Goal: Information Seeking & Learning: Learn about a topic

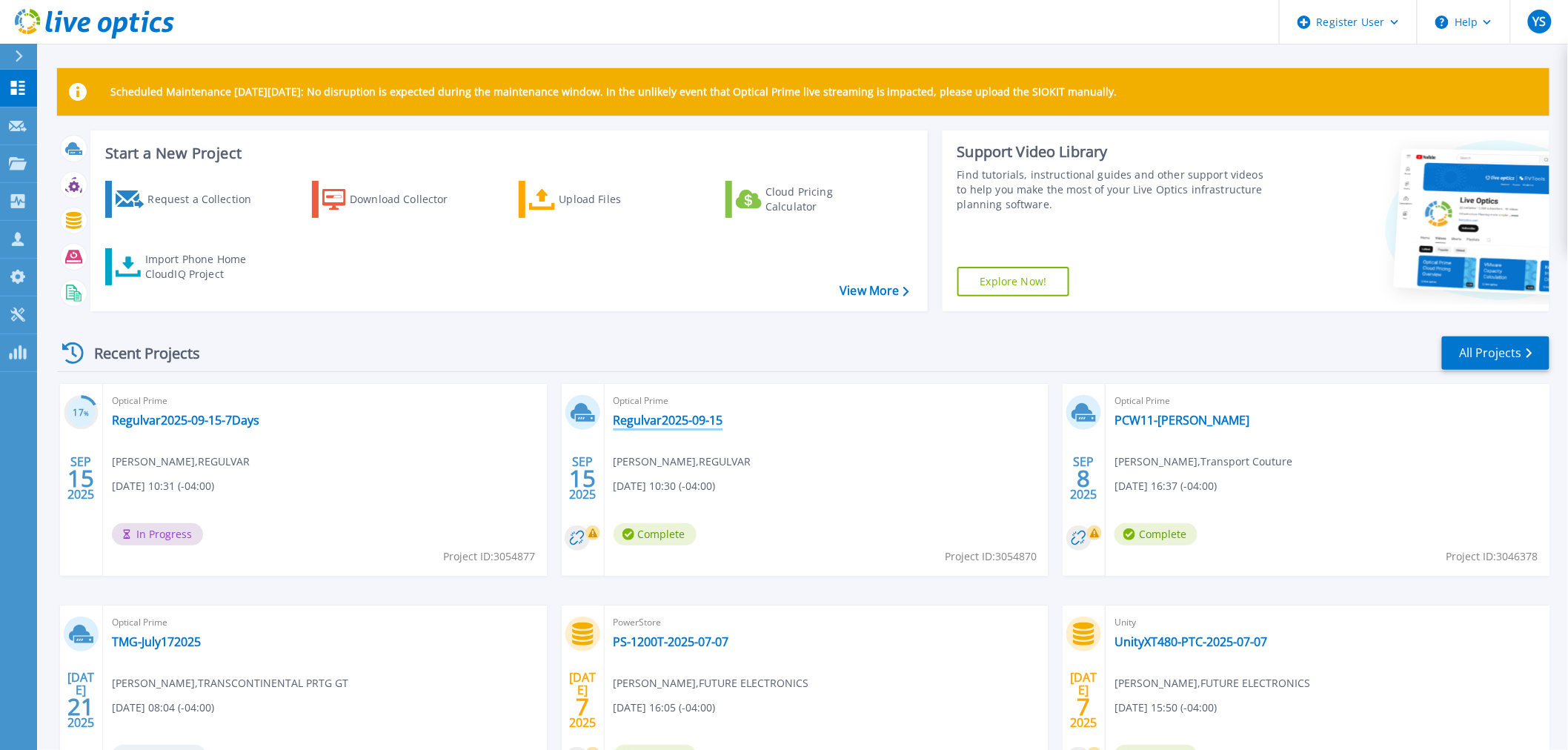
click at [633, 418] on link "Regulvar2025-09-15" at bounding box center [668, 420] width 110 height 15
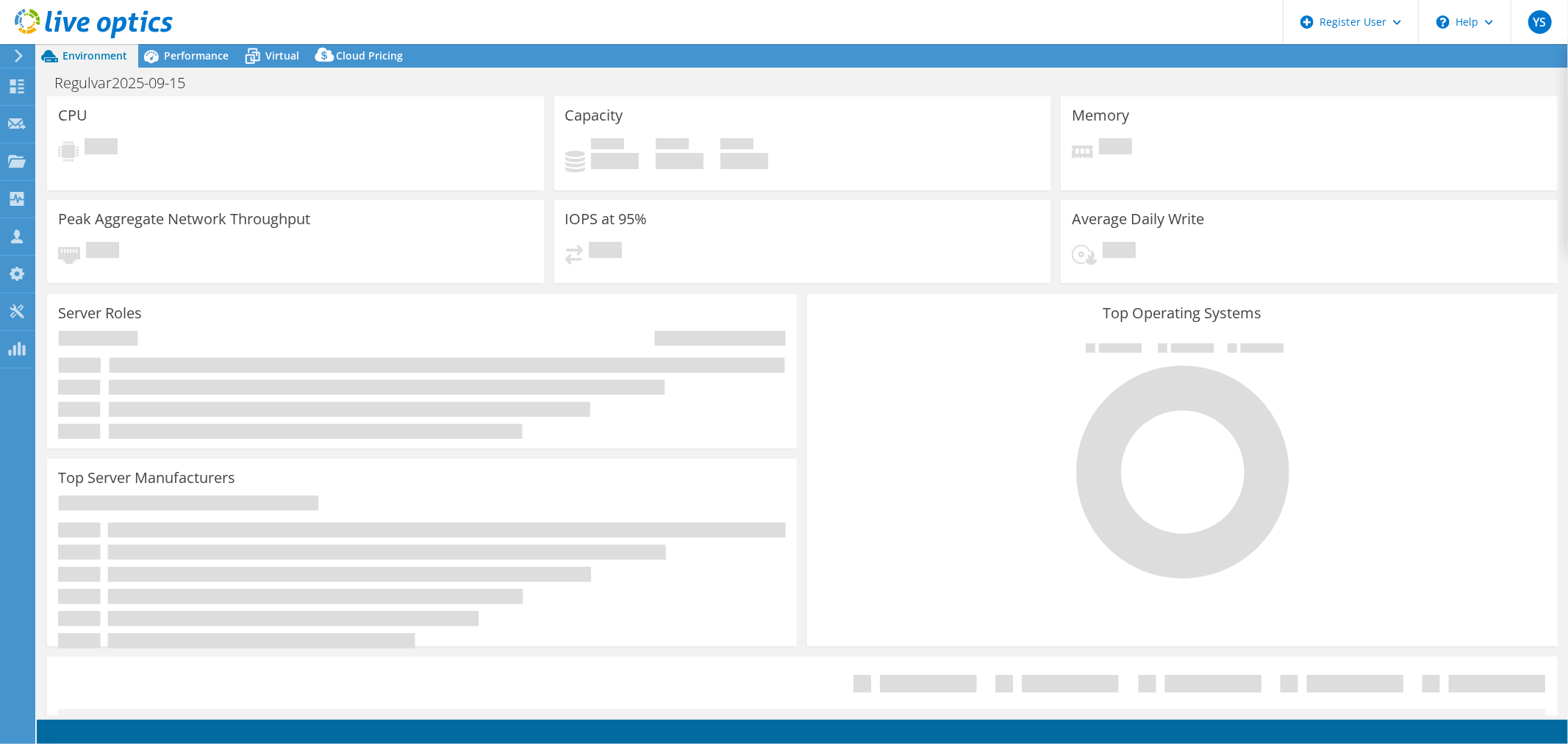
select select "USD"
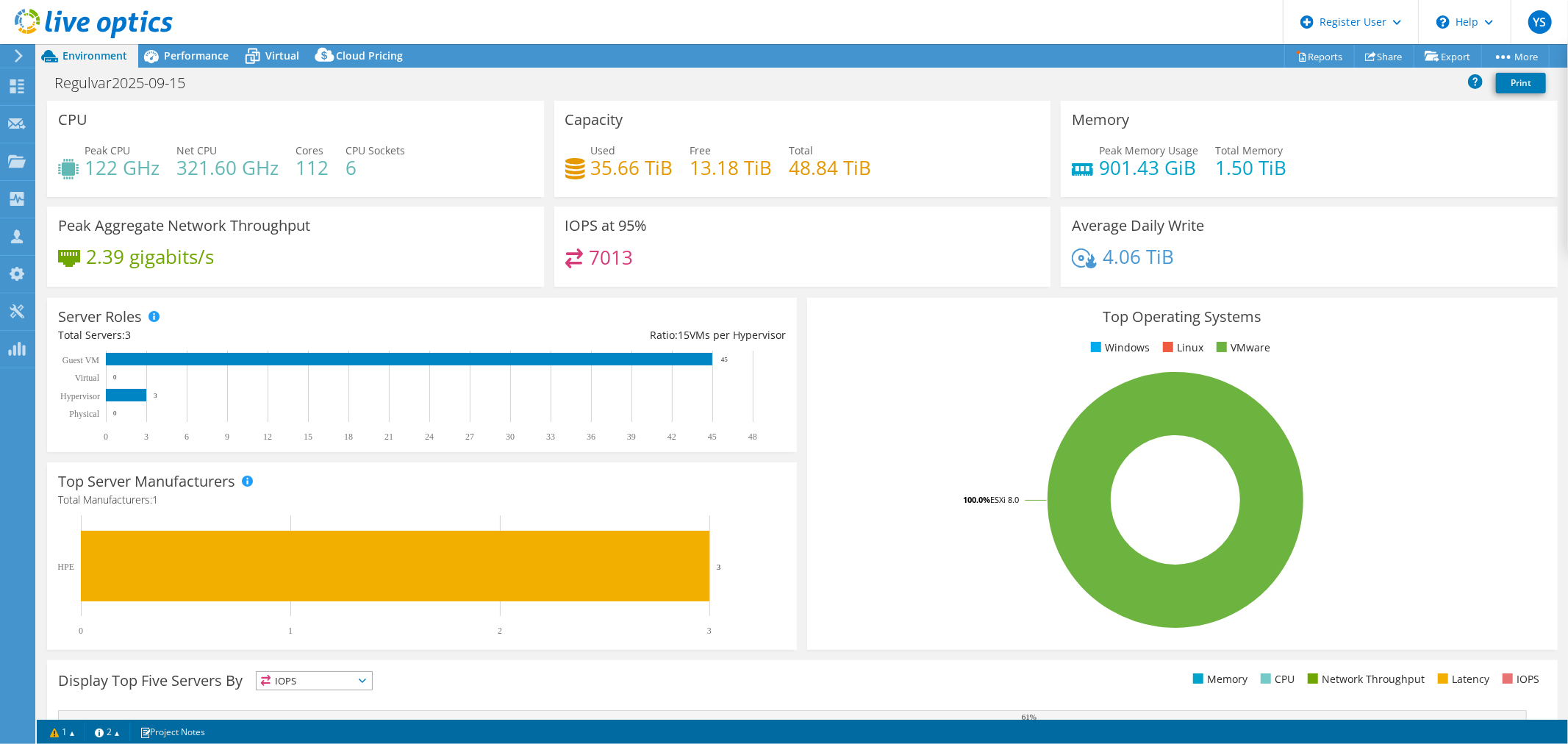
scroll to position [82, 0]
click at [993, 399] on rect at bounding box center [1176, 500] width 715 height 257
click at [187, 60] on span "Performance" at bounding box center [197, 55] width 65 height 14
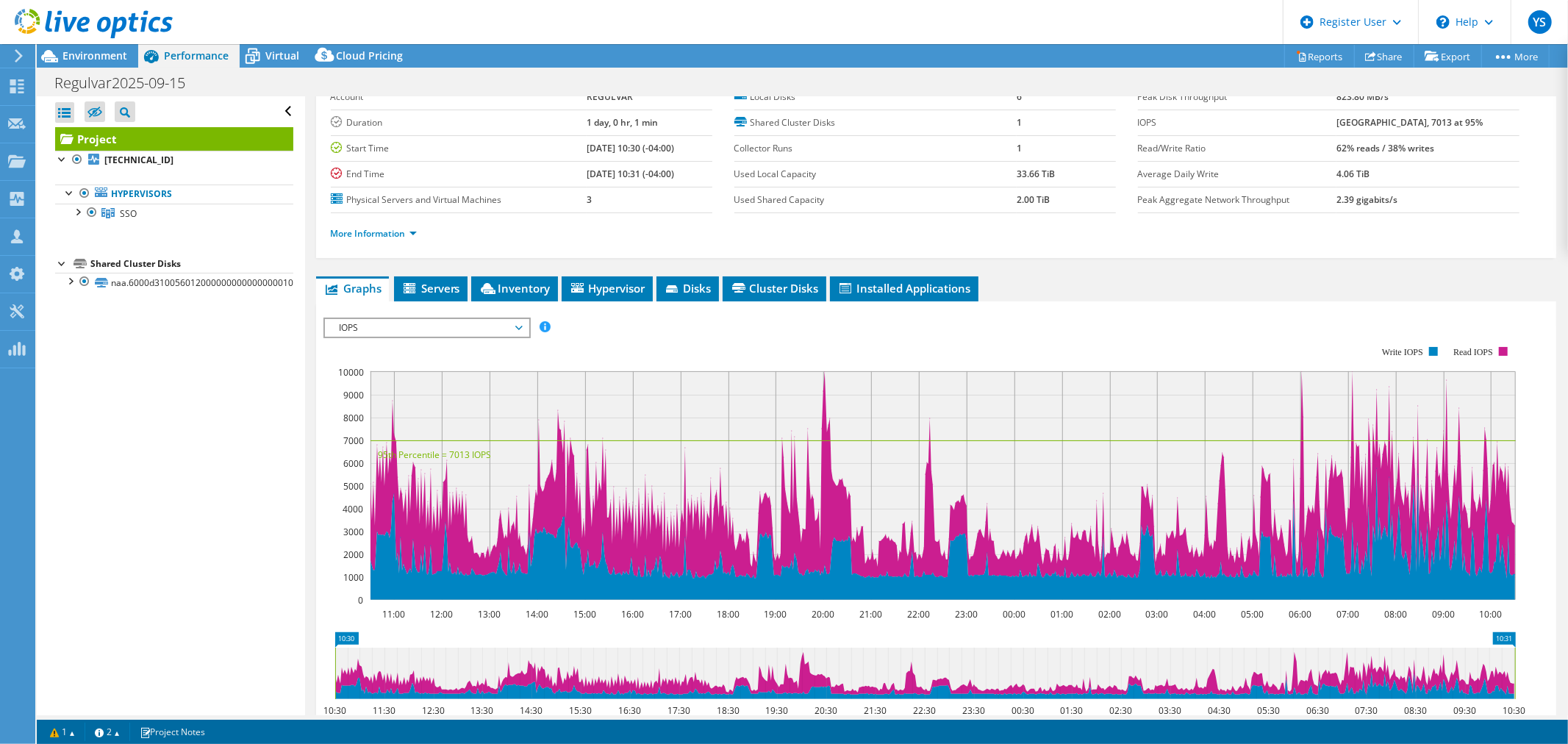
drag, startPoint x: 453, startPoint y: 248, endPoint x: 250, endPoint y: 232, distance: 203.6
click at [250, 232] on ul "Hypervisors SSO [TECHNICAL_ID]" at bounding box center [174, 203] width 238 height 68
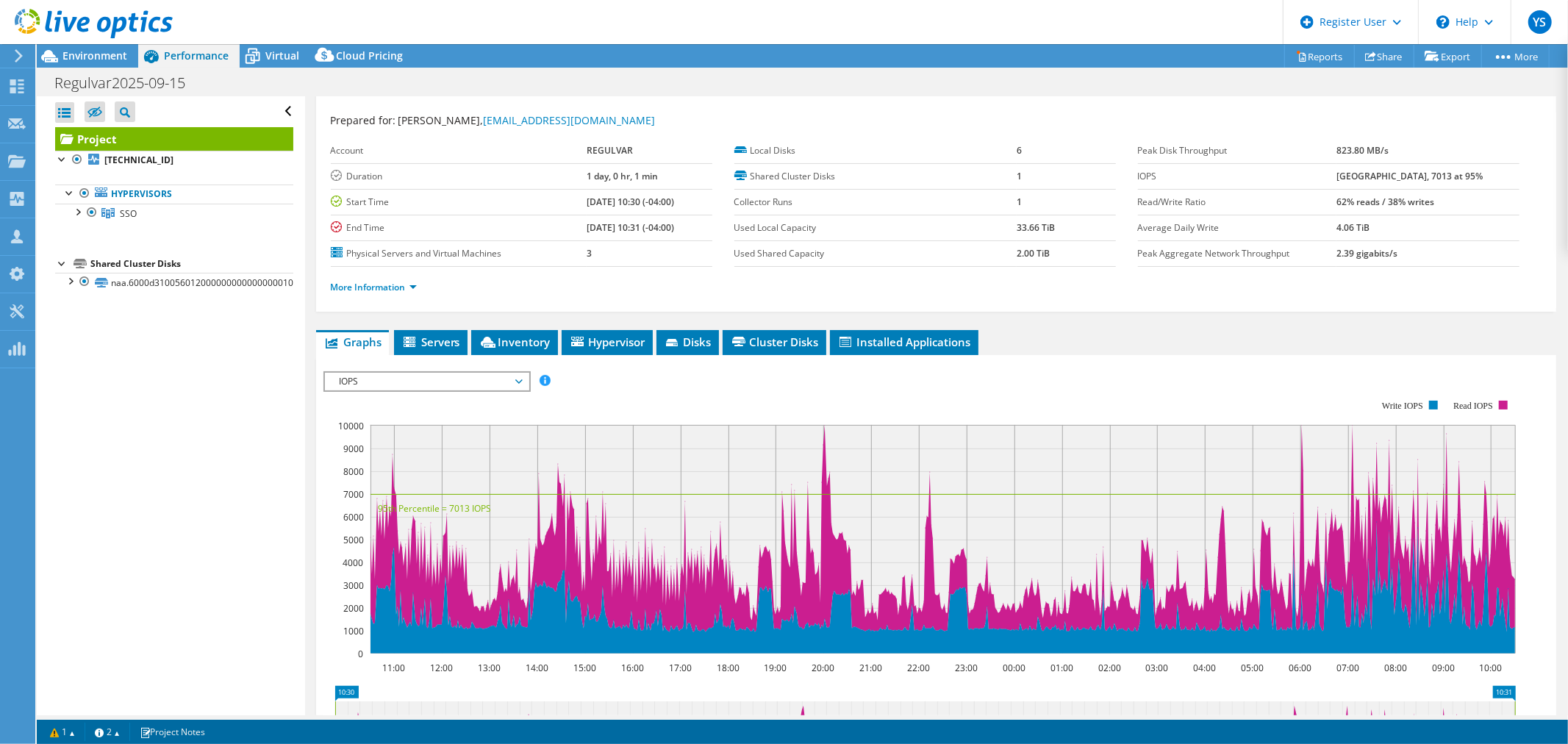
scroll to position [0, 0]
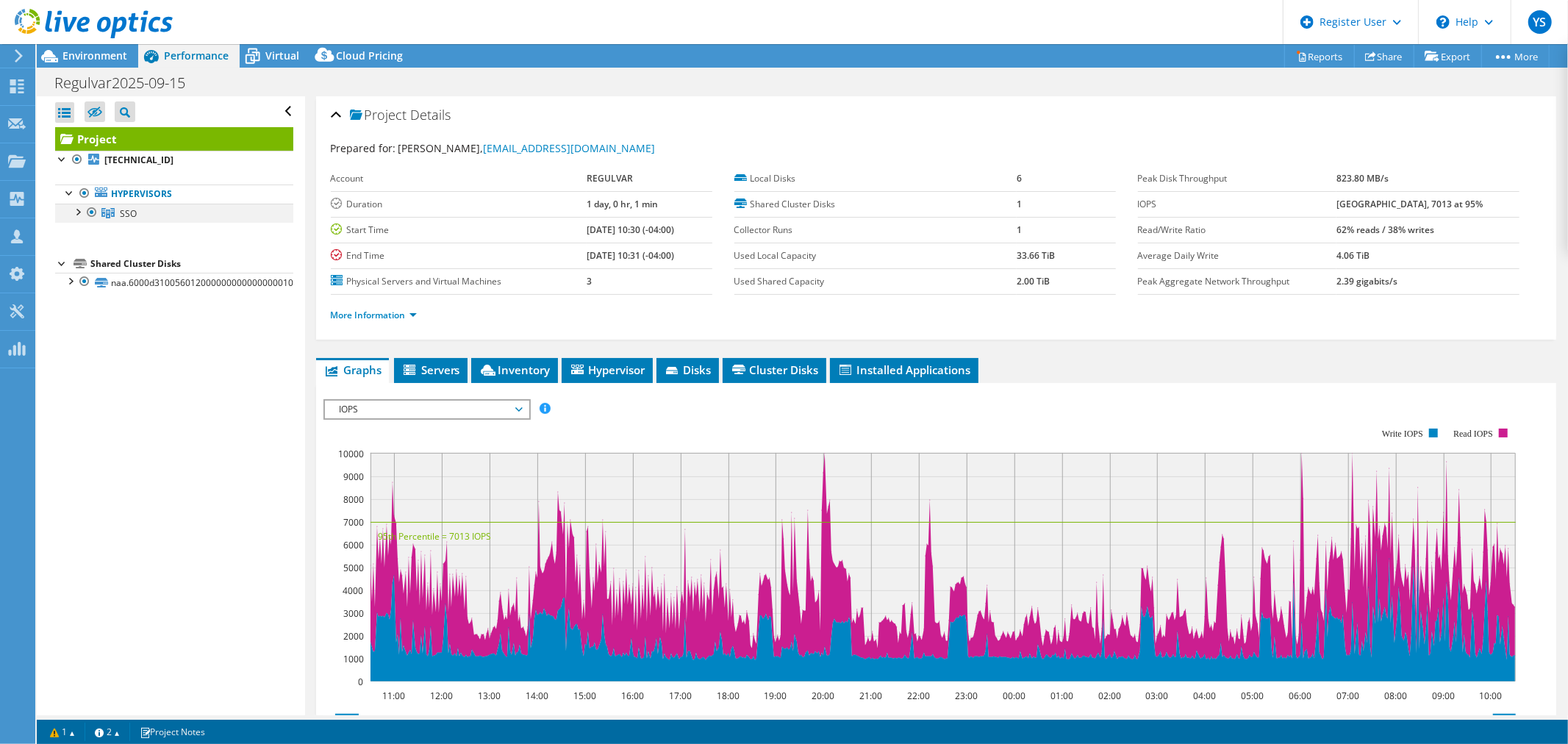
click at [81, 212] on div at bounding box center [77, 211] width 15 height 15
click at [482, 407] on span "IOPS" at bounding box center [426, 409] width 189 height 18
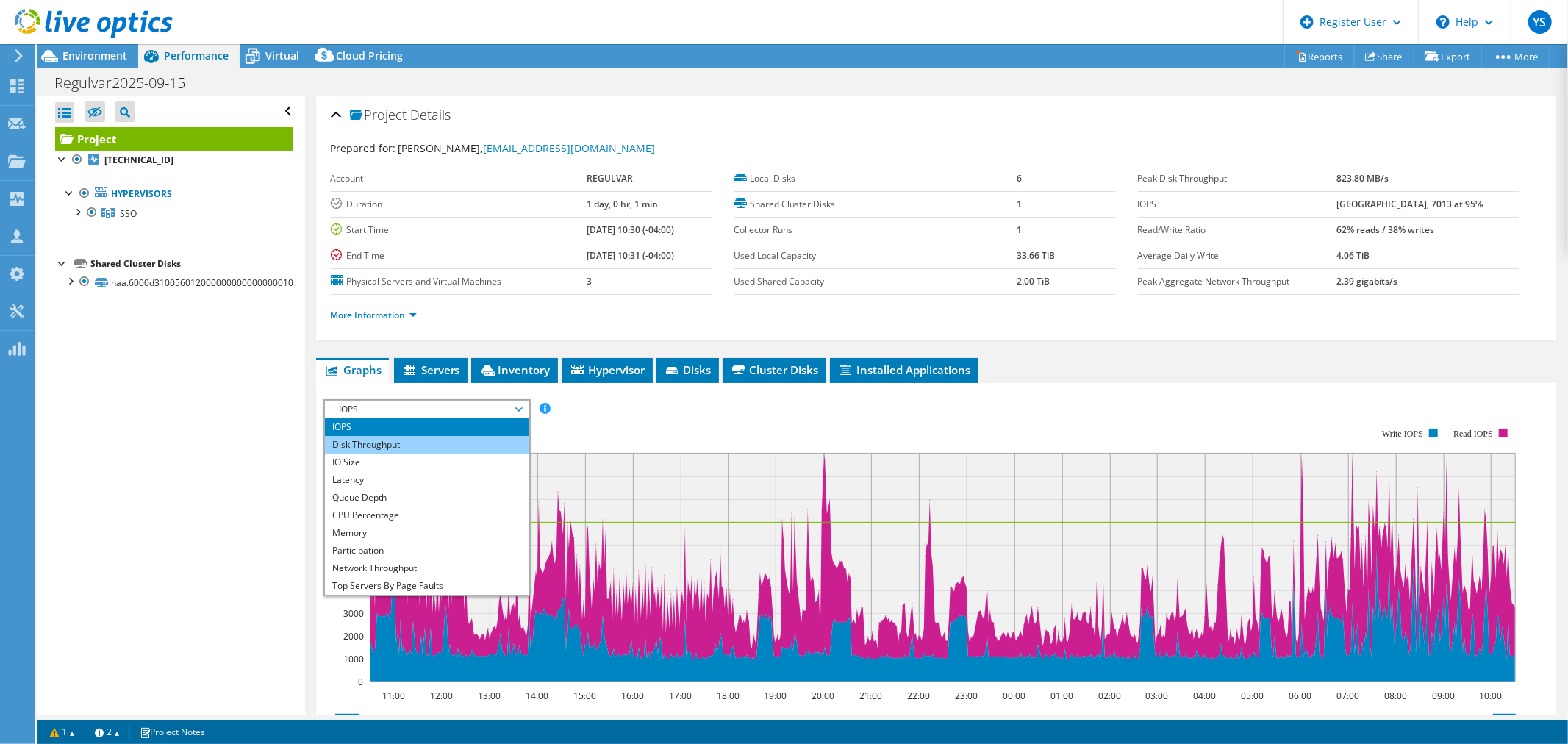
click at [453, 439] on li "Disk Throughput" at bounding box center [427, 444] width 204 height 18
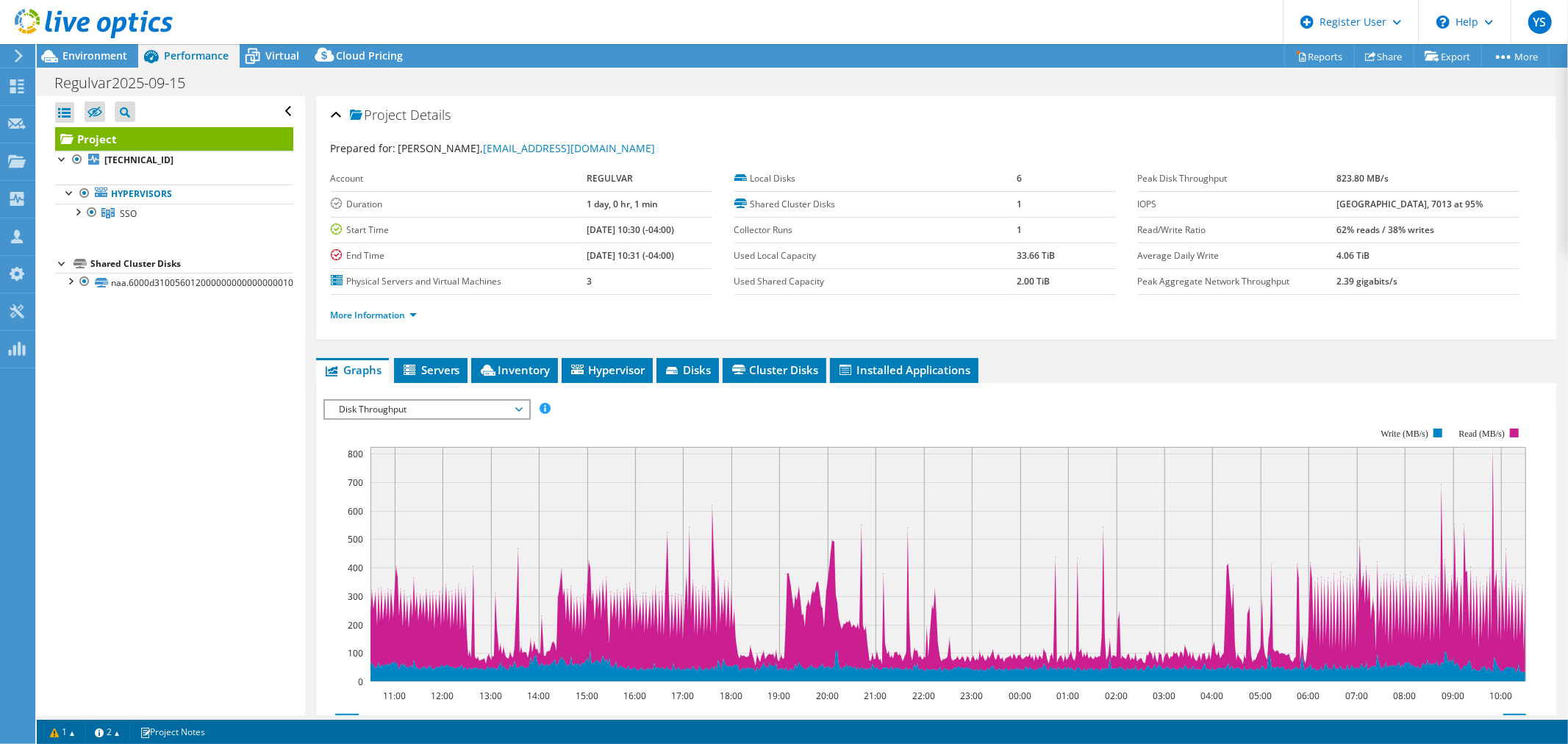
click at [450, 408] on span "Disk Throughput" at bounding box center [426, 409] width 189 height 18
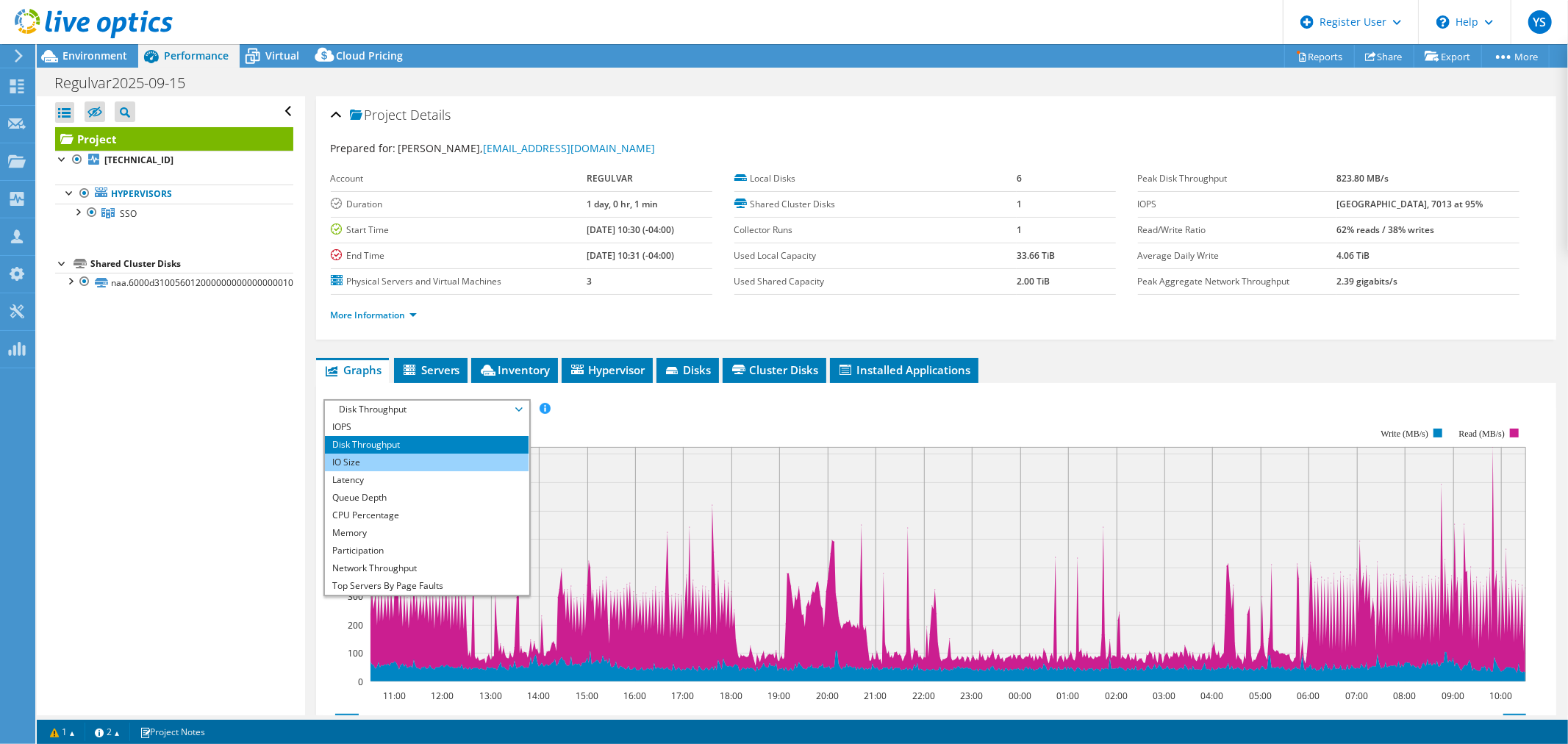
click at [427, 460] on li "IO Size" at bounding box center [427, 462] width 204 height 18
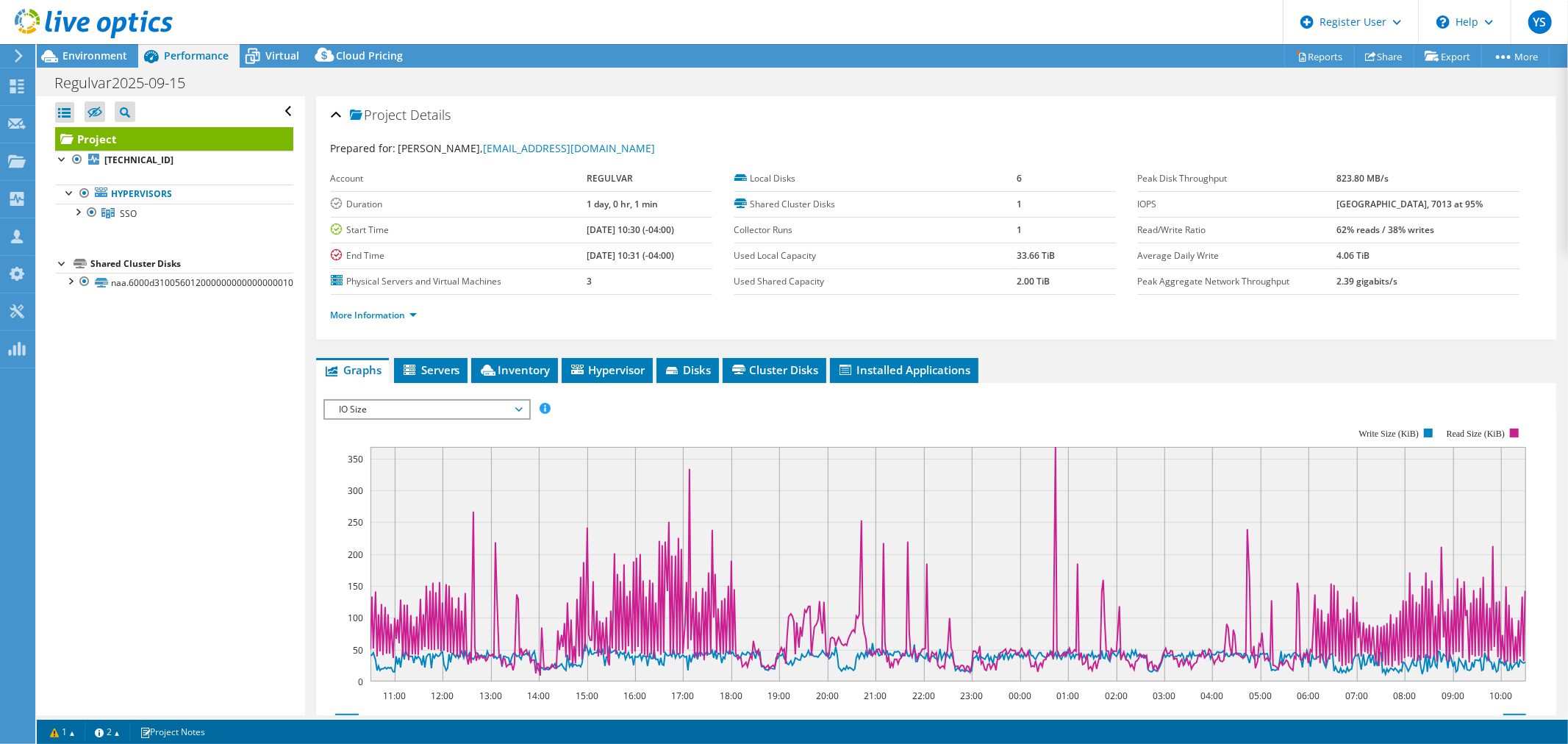
drag, startPoint x: 427, startPoint y: 460, endPoint x: 415, endPoint y: 415, distance: 46.6
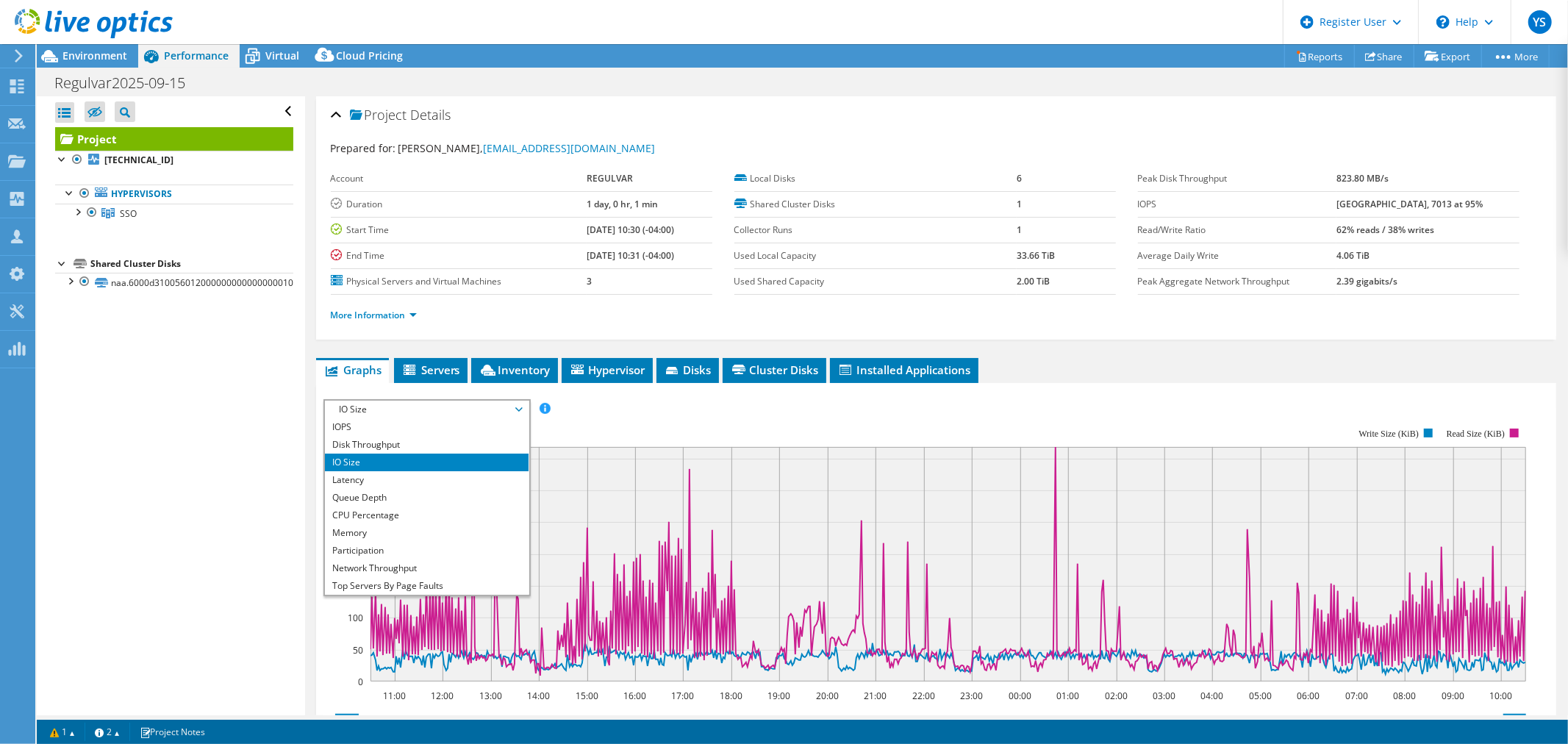
drag, startPoint x: 415, startPoint y: 415, endPoint x: 412, endPoint y: 406, distance: 9.5
click at [412, 406] on span "IO Size" at bounding box center [426, 409] width 189 height 18
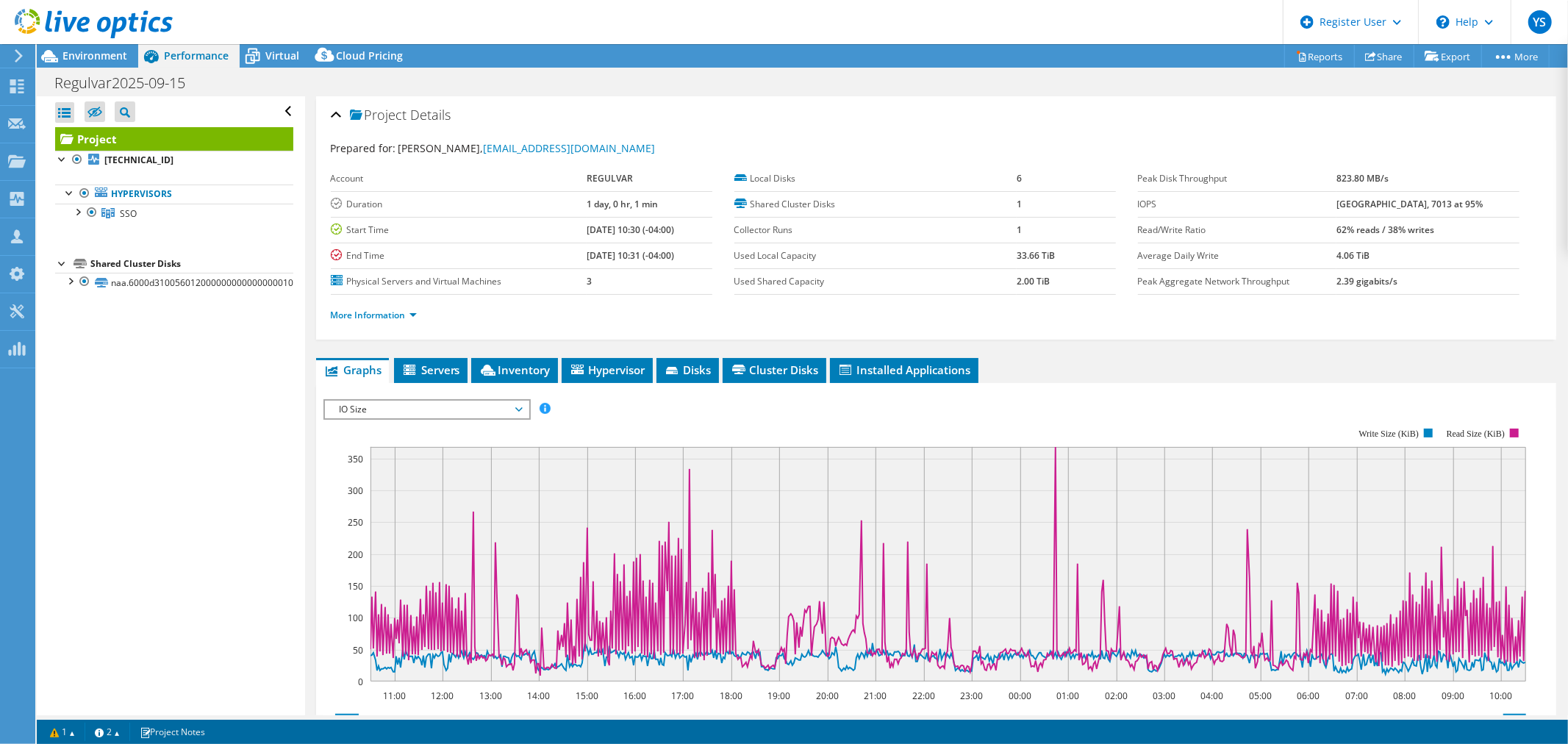
click at [412, 406] on span "IO Size" at bounding box center [426, 409] width 189 height 18
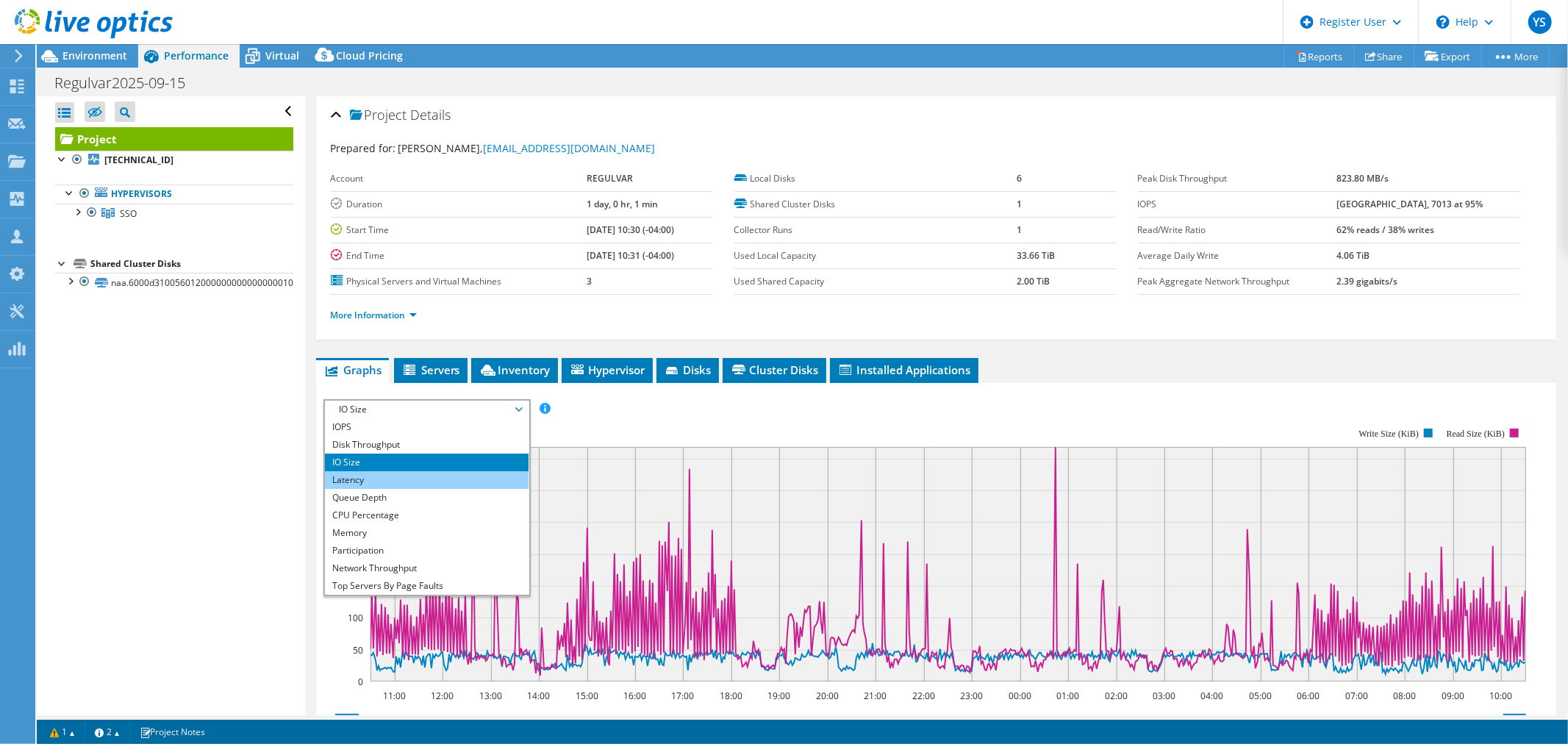
click at [385, 482] on li "Latency" at bounding box center [427, 480] width 204 height 18
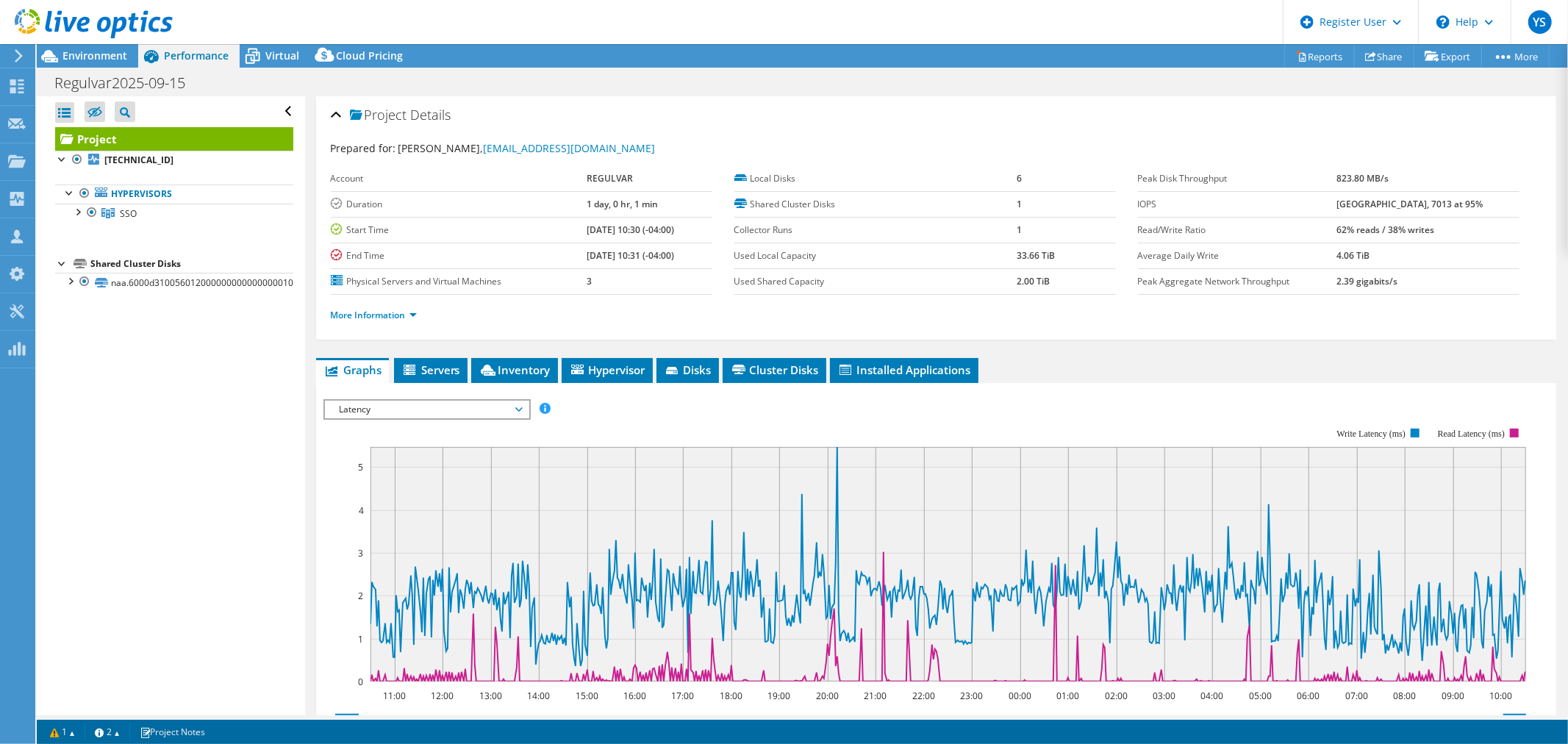
click at [377, 408] on span "Latency" at bounding box center [426, 409] width 189 height 18
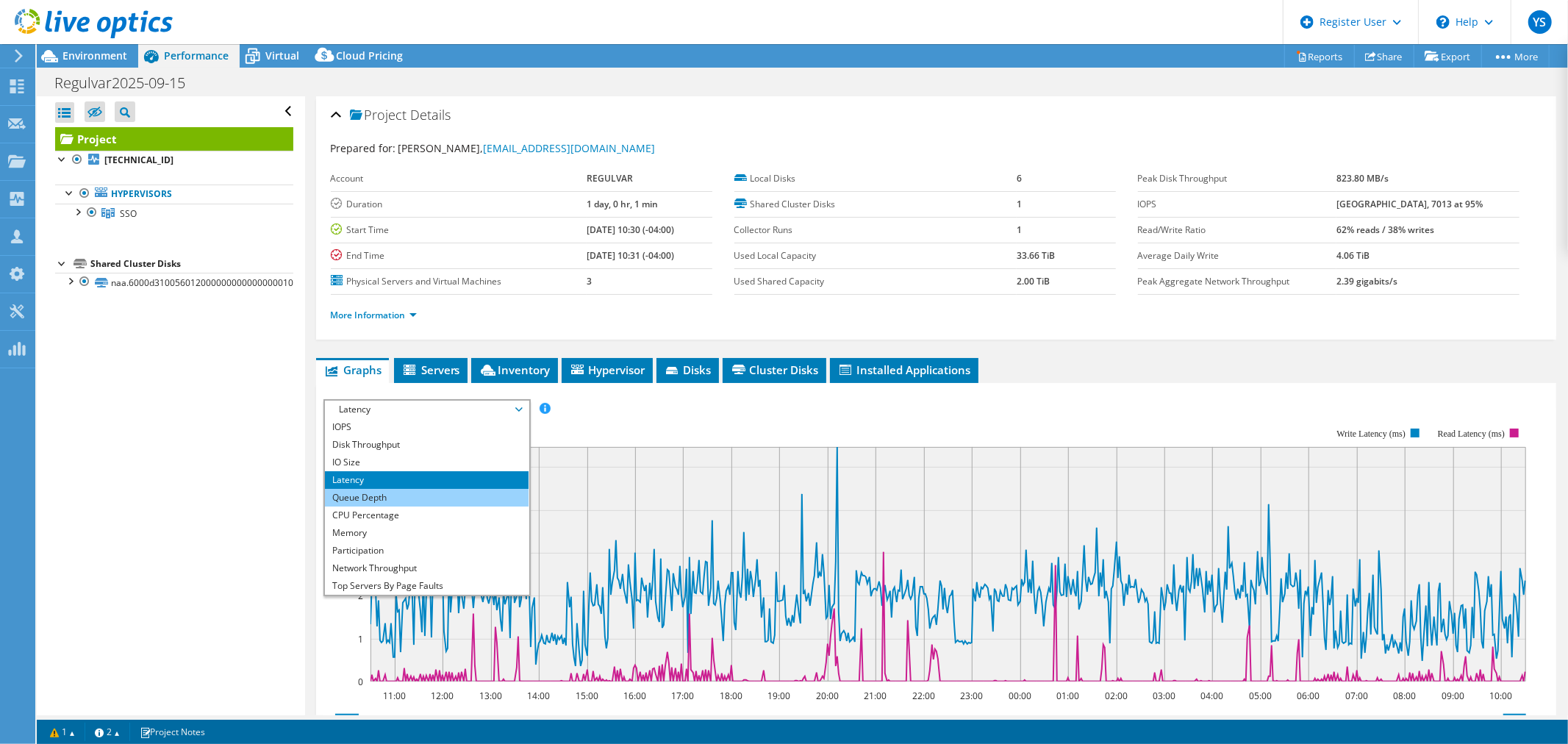
click at [365, 501] on li "Queue Depth" at bounding box center [427, 498] width 204 height 18
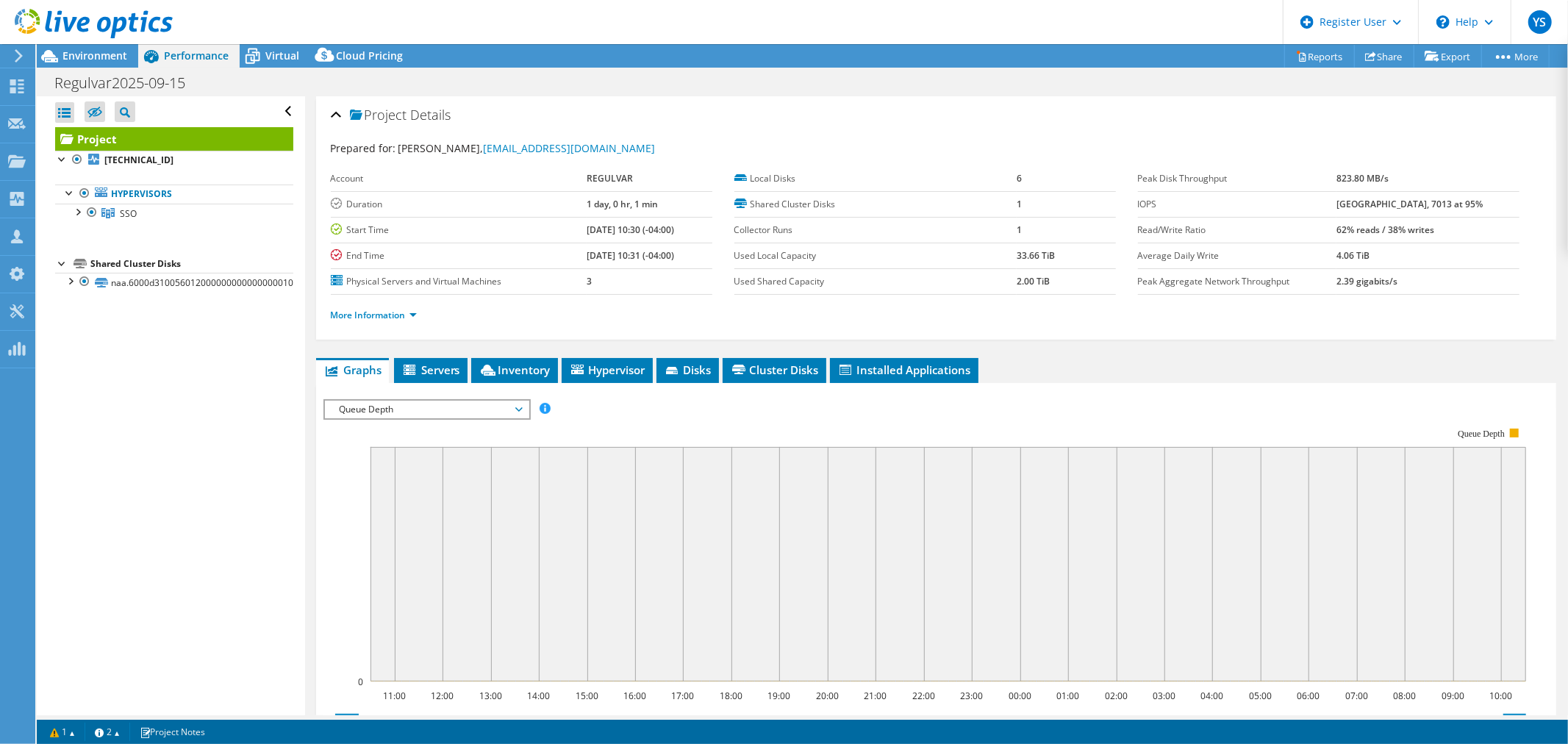
click at [408, 403] on span "Queue Depth" at bounding box center [426, 409] width 189 height 18
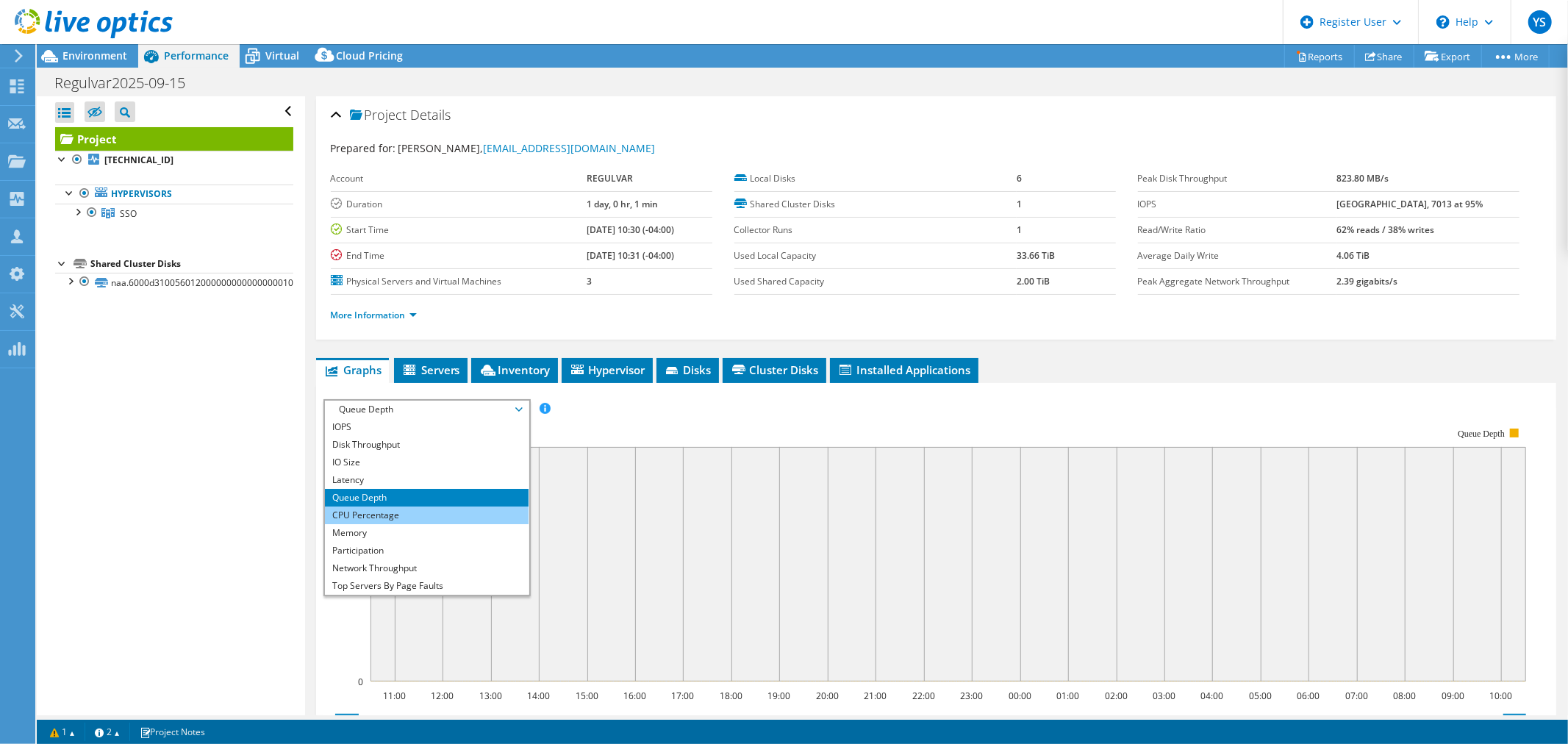
click at [400, 507] on li "CPU Percentage" at bounding box center [427, 516] width 204 height 18
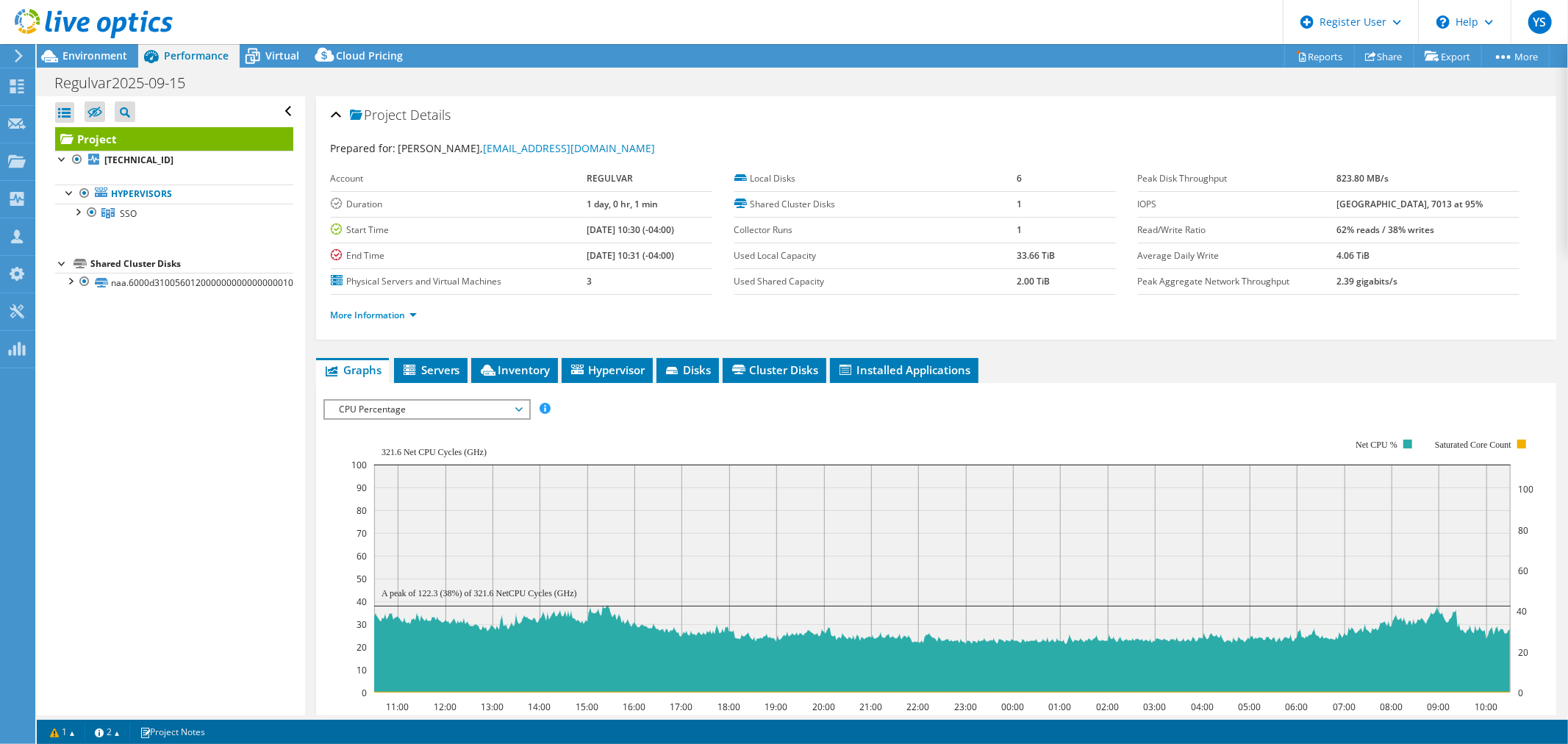
click at [417, 405] on span "CPU Percentage" at bounding box center [426, 409] width 189 height 18
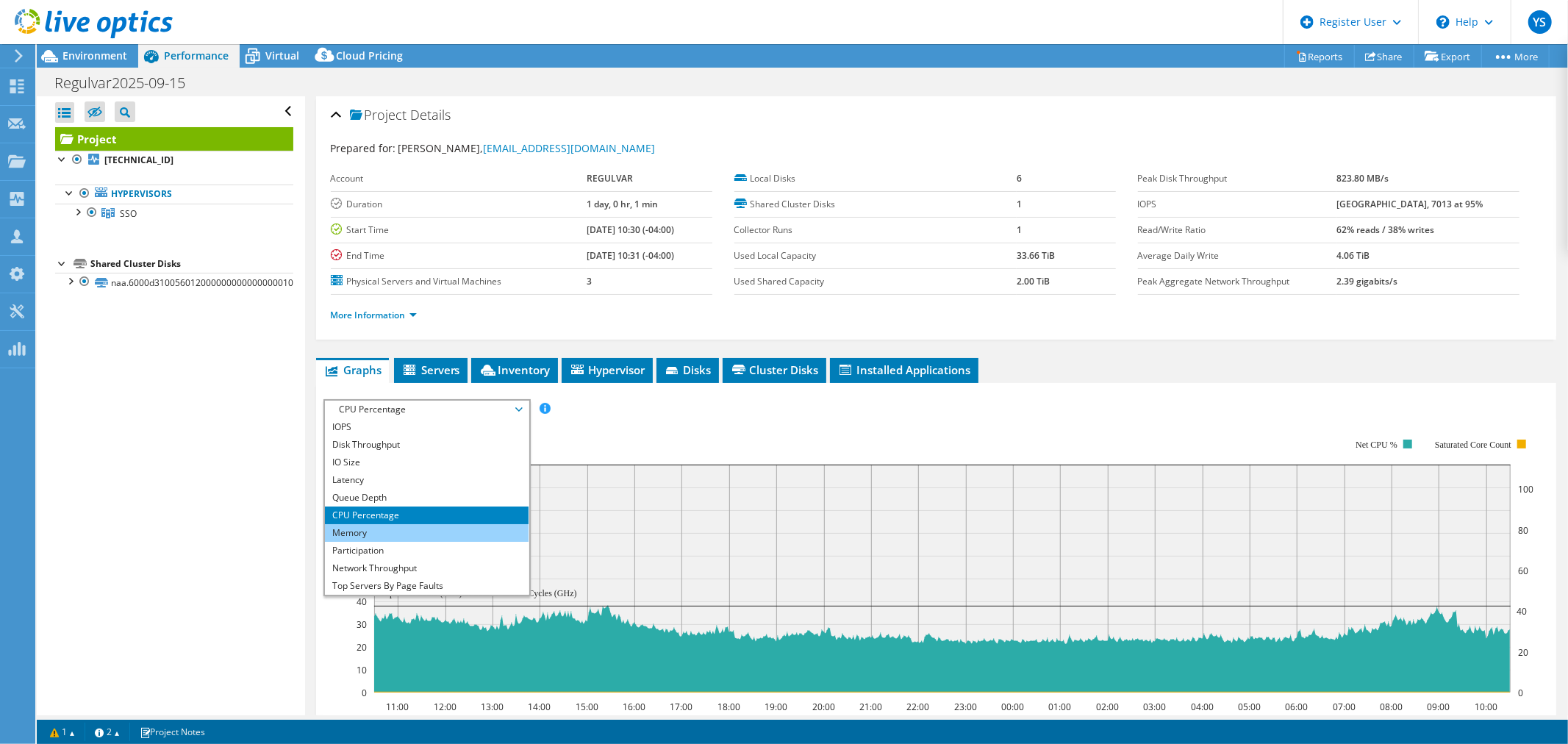
click at [400, 525] on li "Memory" at bounding box center [427, 533] width 204 height 18
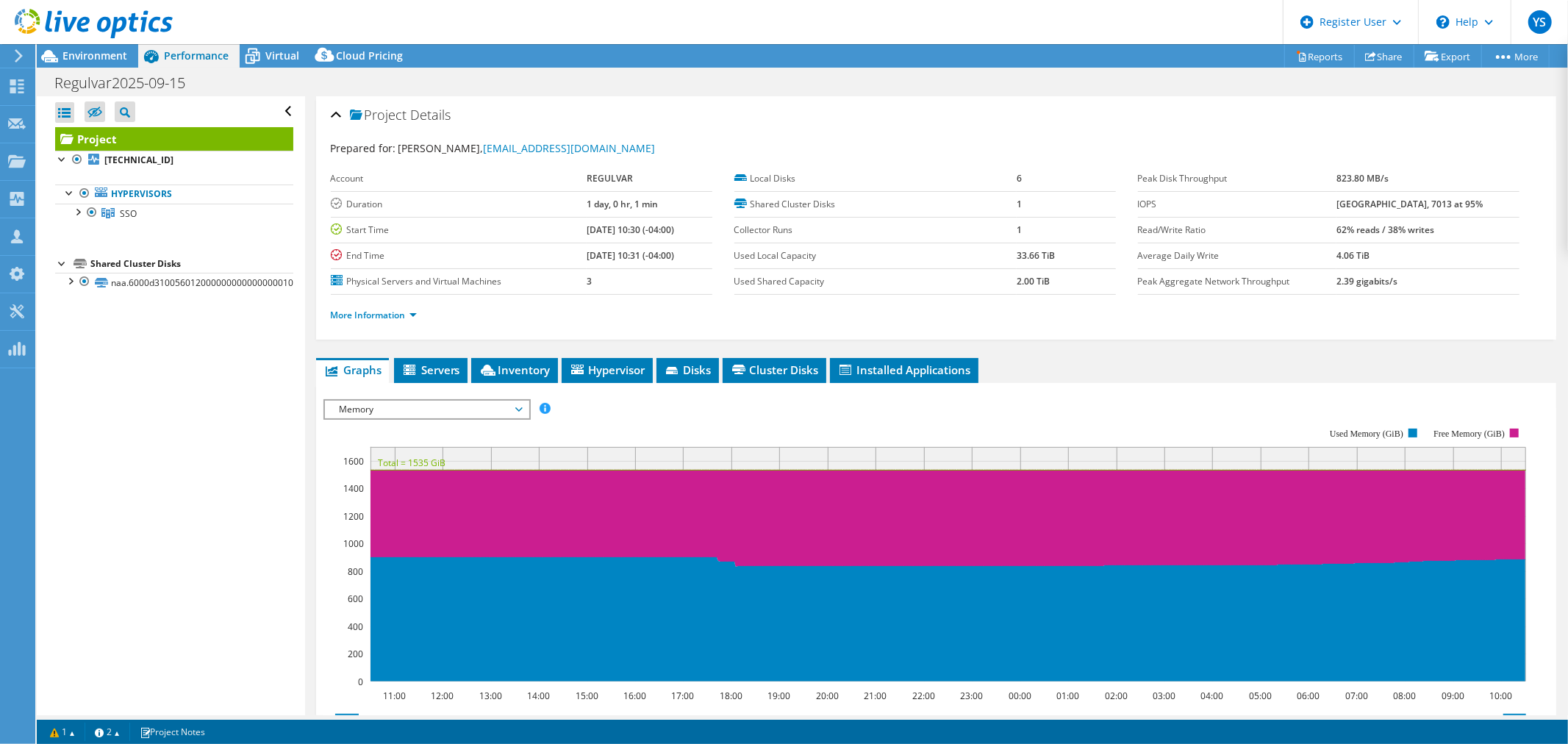
click at [410, 405] on span "Memory" at bounding box center [426, 409] width 189 height 18
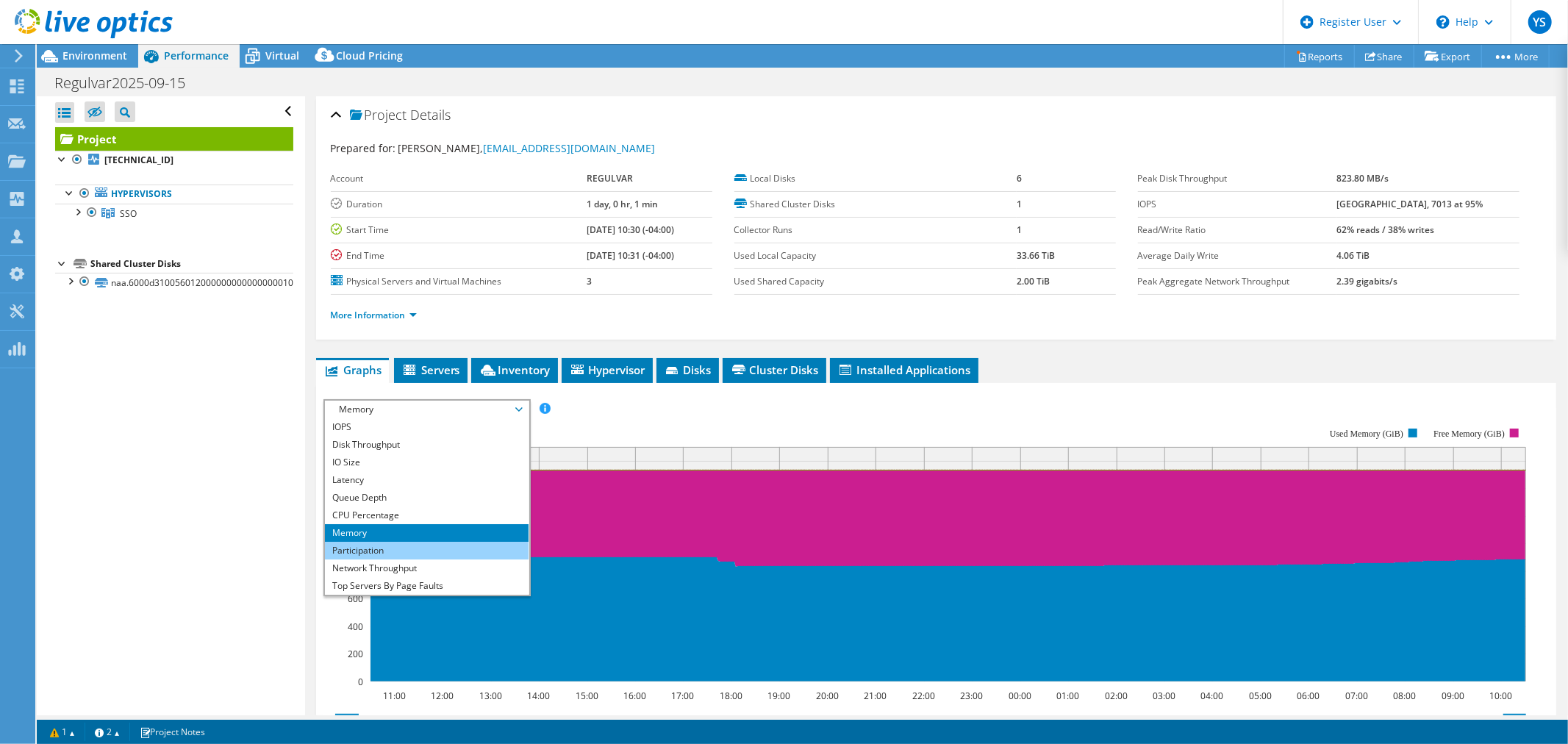
click at [391, 547] on li "Participation" at bounding box center [427, 551] width 204 height 18
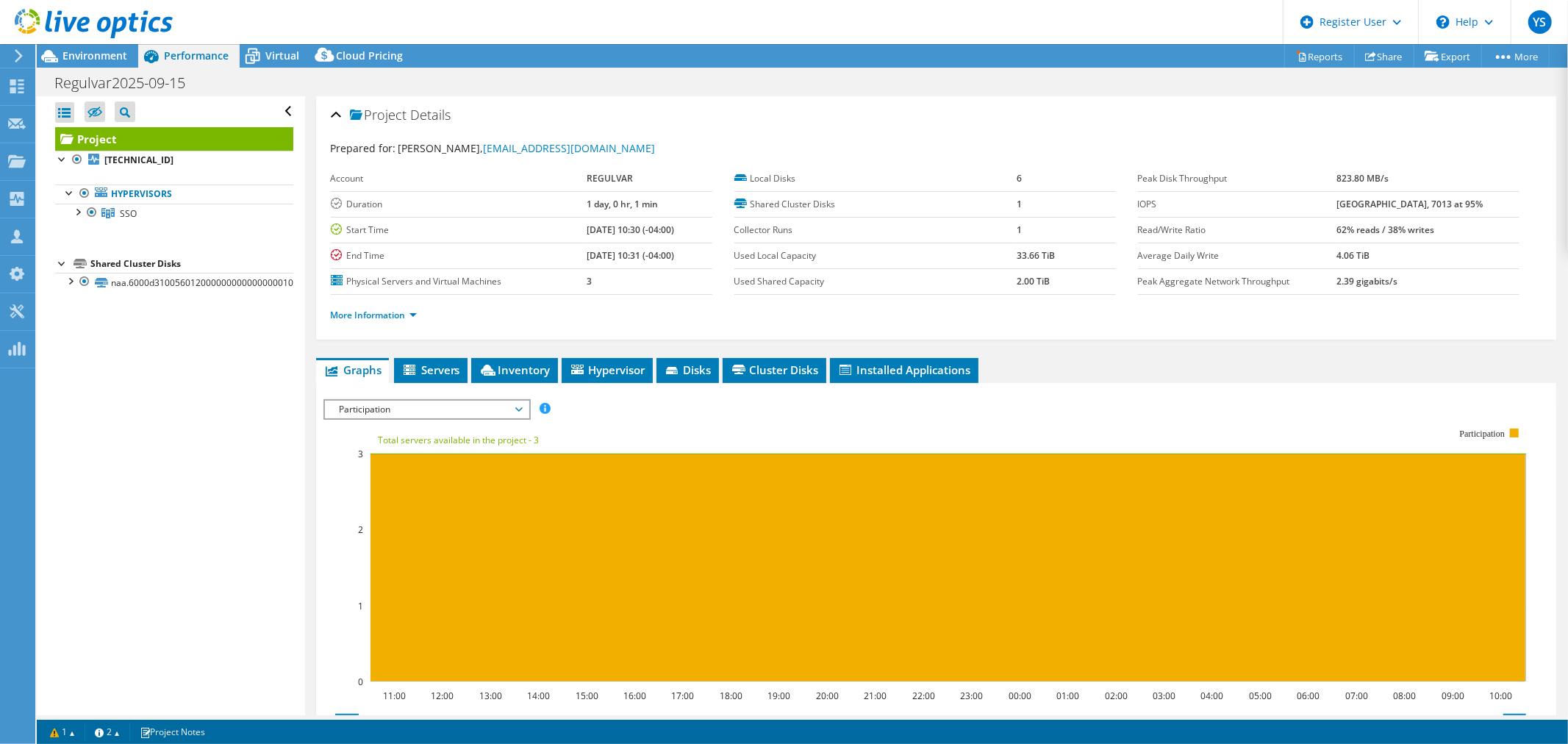
click at [417, 410] on span "Participation" at bounding box center [426, 409] width 189 height 18
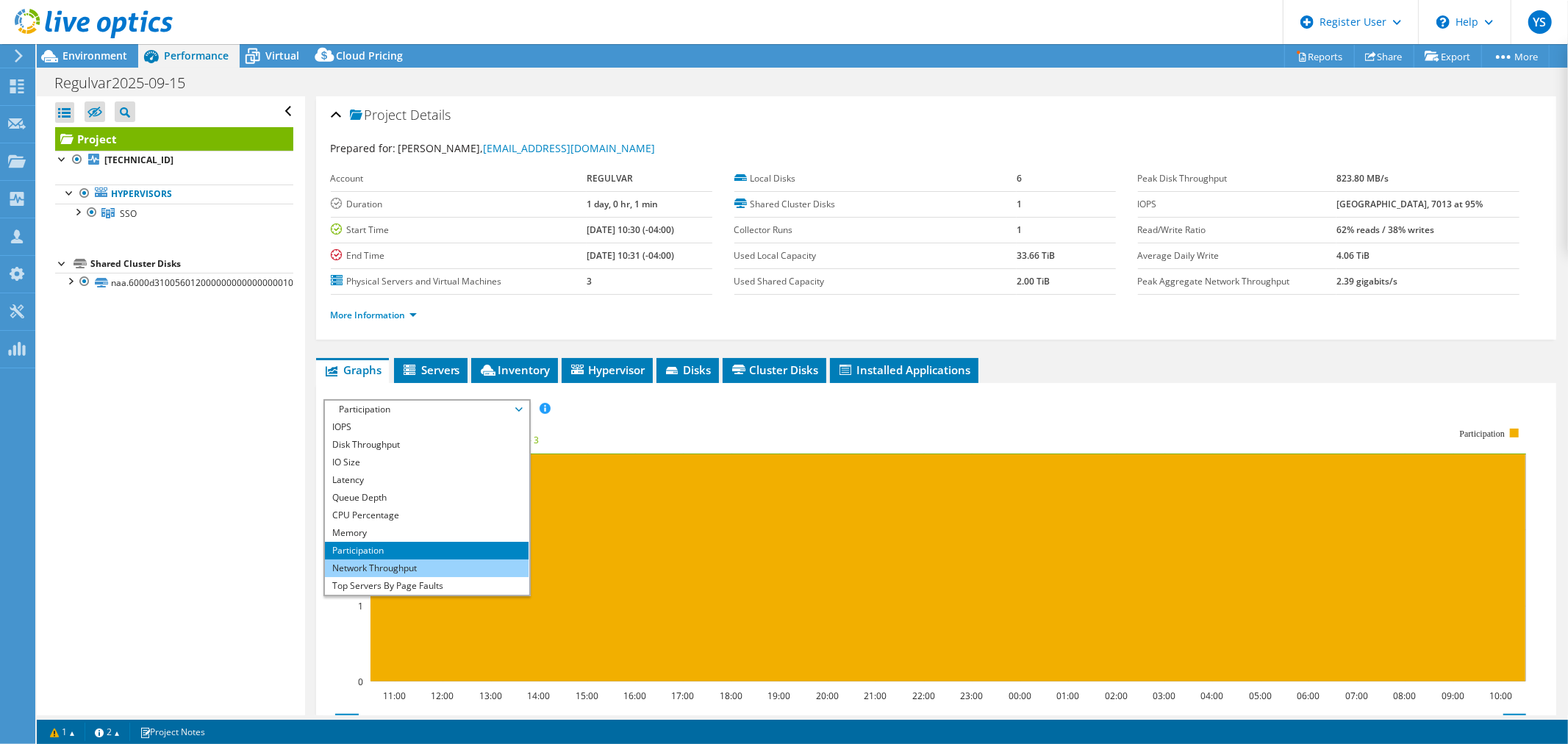
click at [387, 561] on li "Network Throughput" at bounding box center [427, 568] width 204 height 18
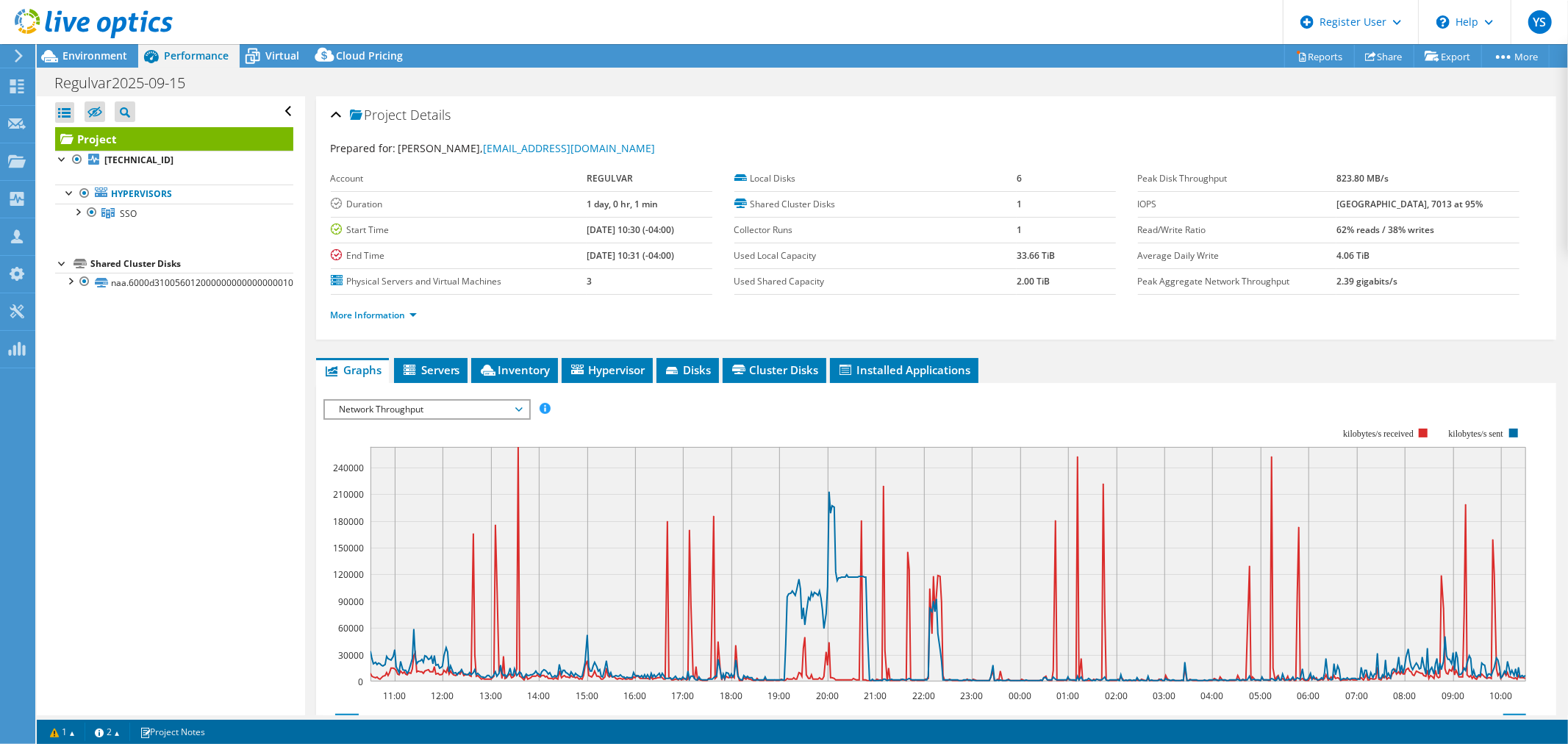
click at [412, 401] on span "Network Throughput" at bounding box center [426, 409] width 189 height 18
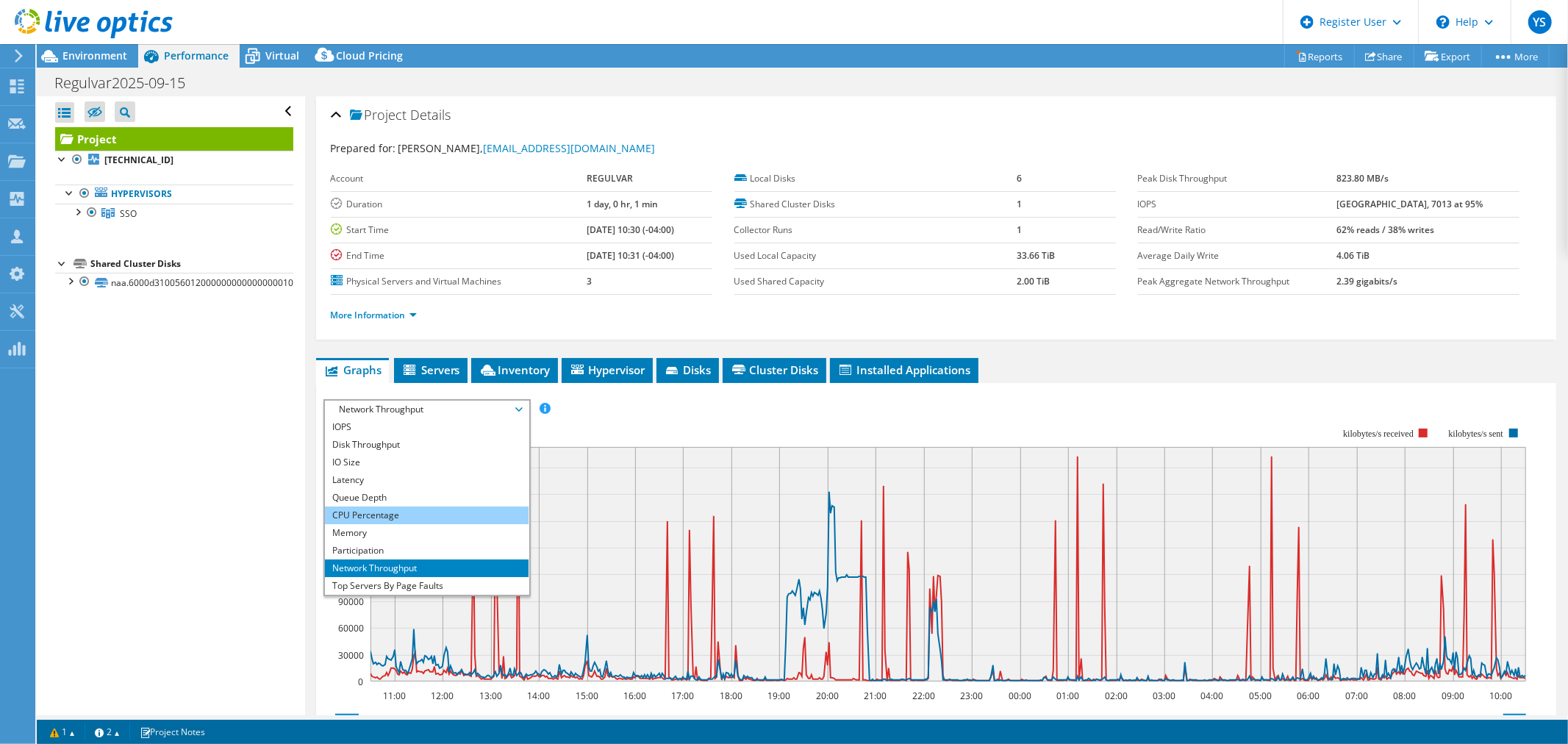
click at [400, 508] on li "CPU Percentage" at bounding box center [427, 516] width 204 height 18
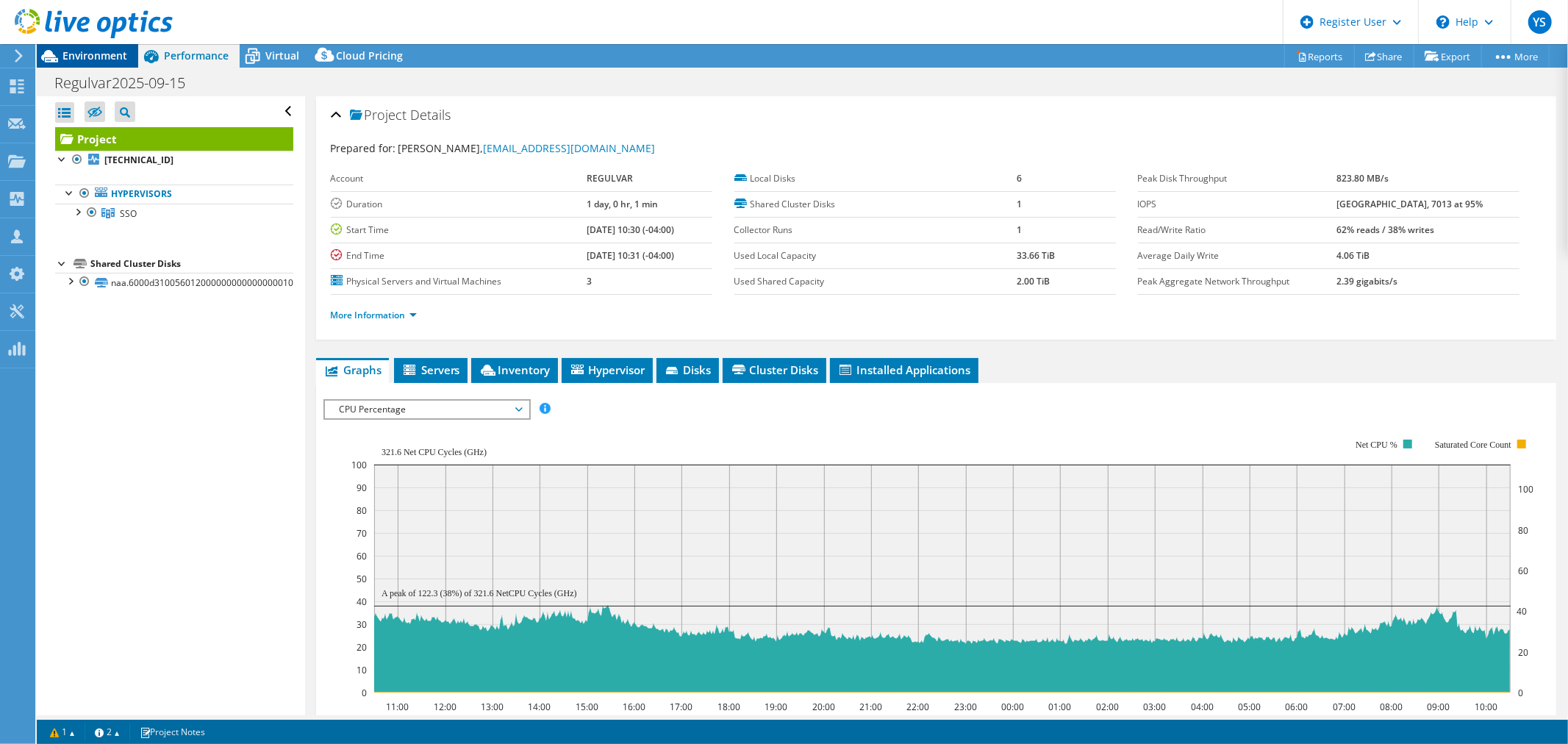
click at [94, 57] on span "Environment" at bounding box center [95, 55] width 65 height 14
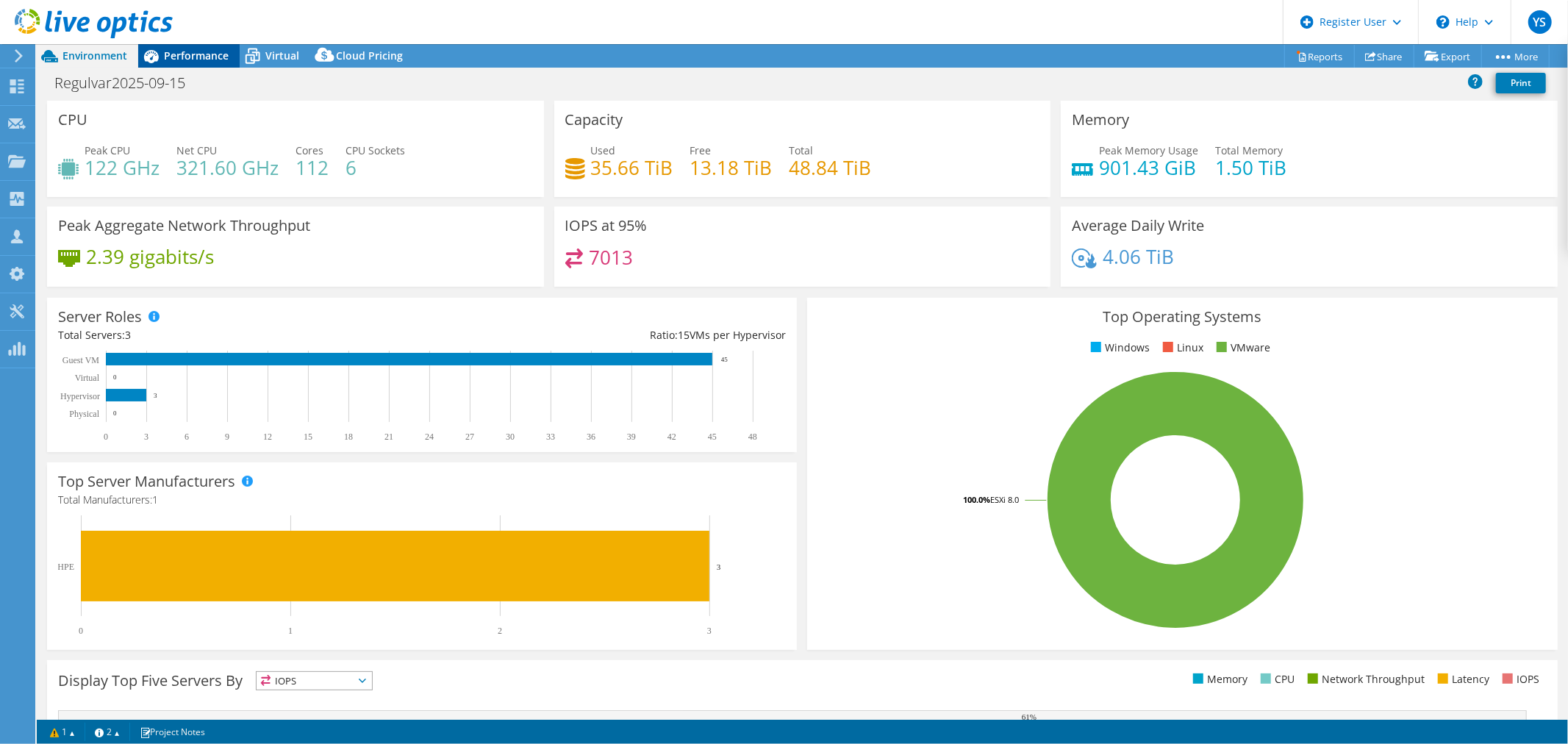
click at [201, 54] on span "Performance" at bounding box center [197, 55] width 65 height 14
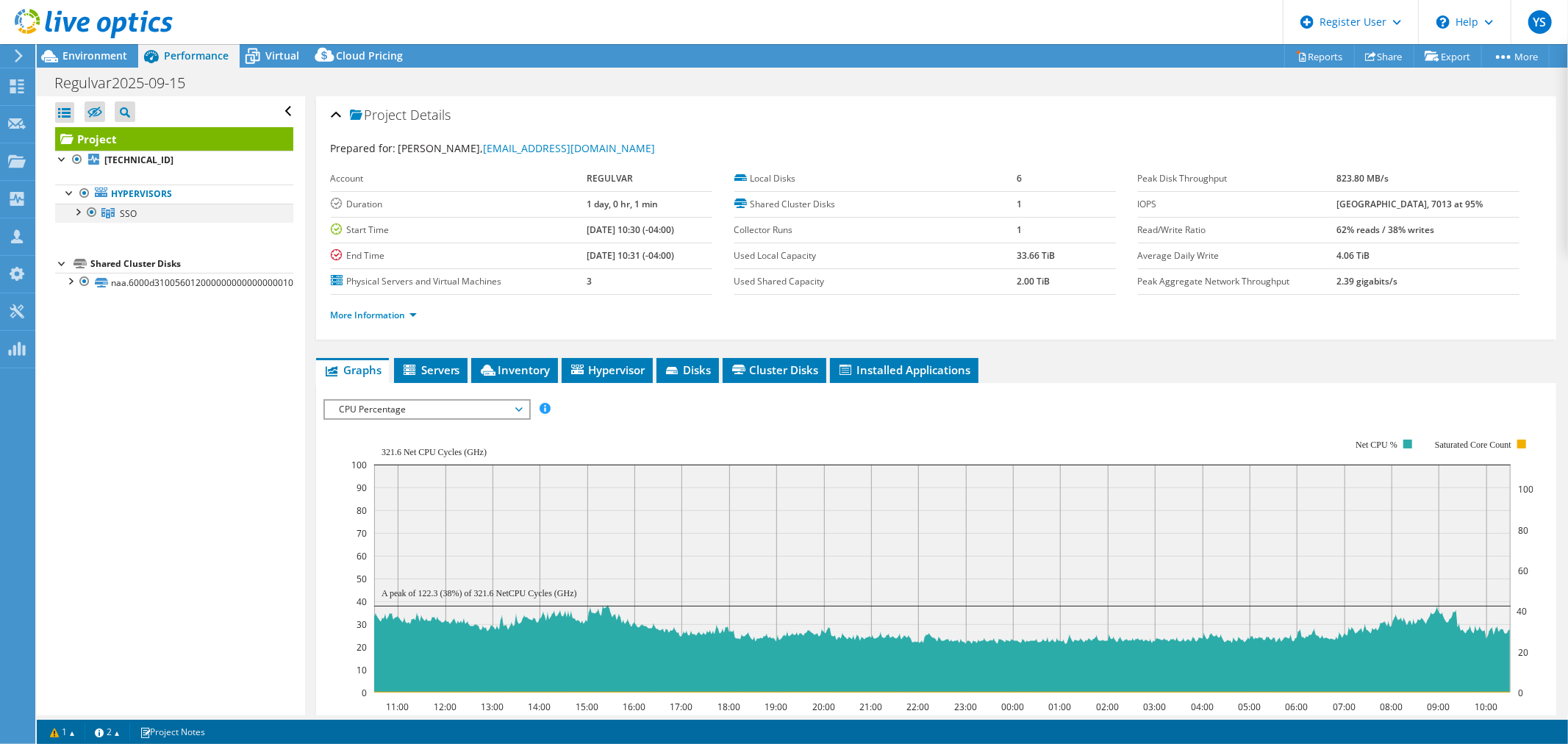
click at [79, 213] on div at bounding box center [77, 211] width 15 height 15
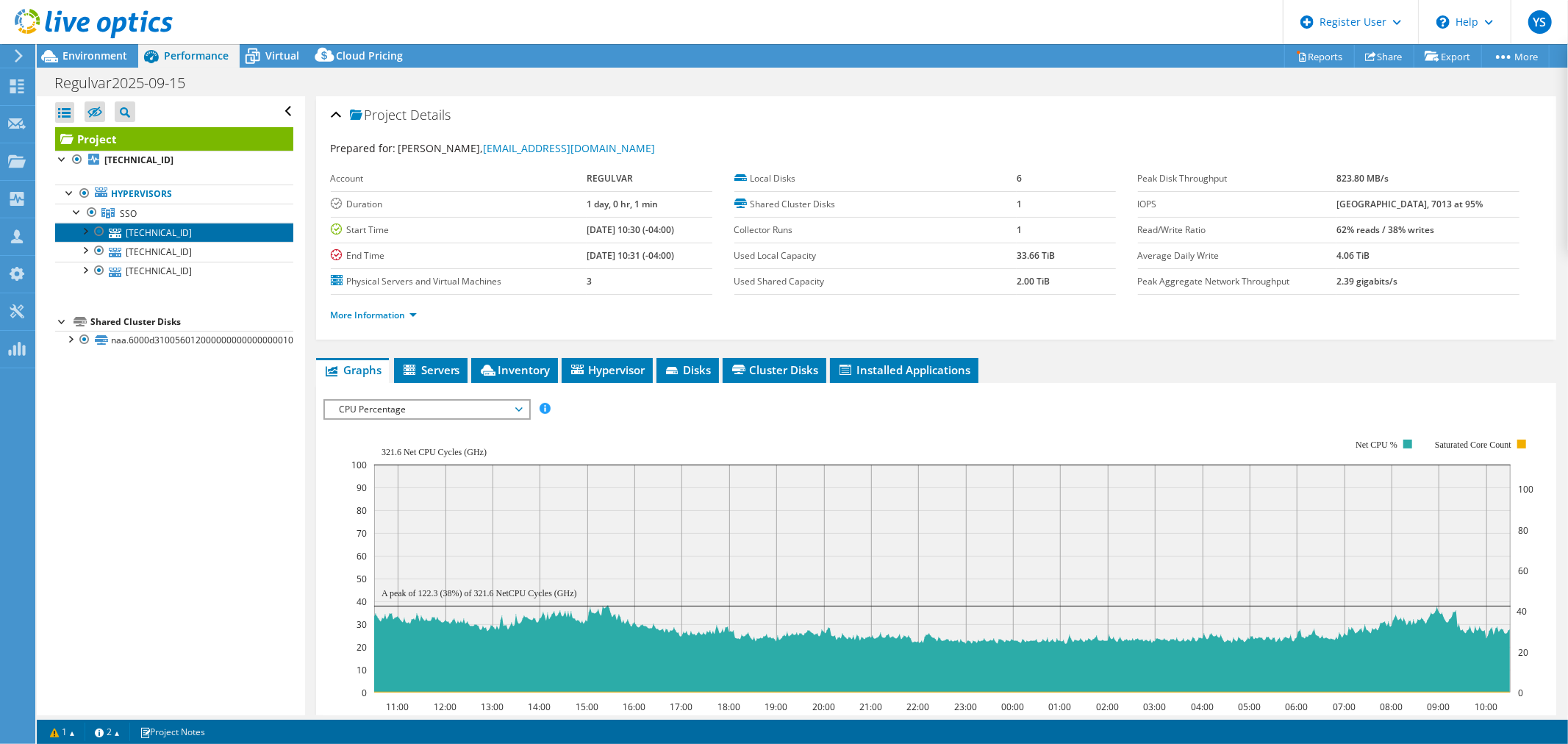
click at [160, 234] on link "[TECHNICAL_ID]" at bounding box center [174, 233] width 238 height 19
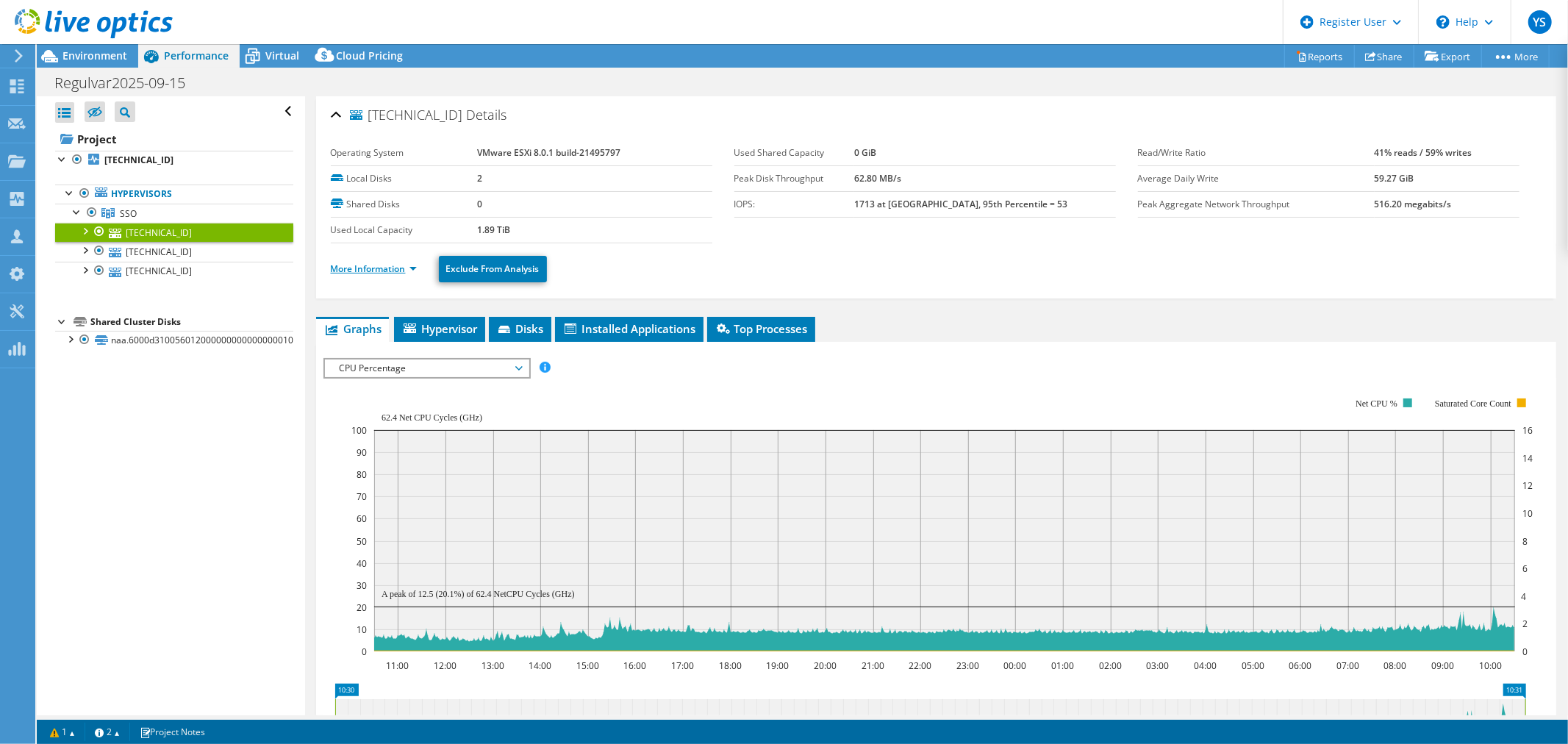
click at [415, 263] on link "More Information" at bounding box center [374, 269] width 86 height 12
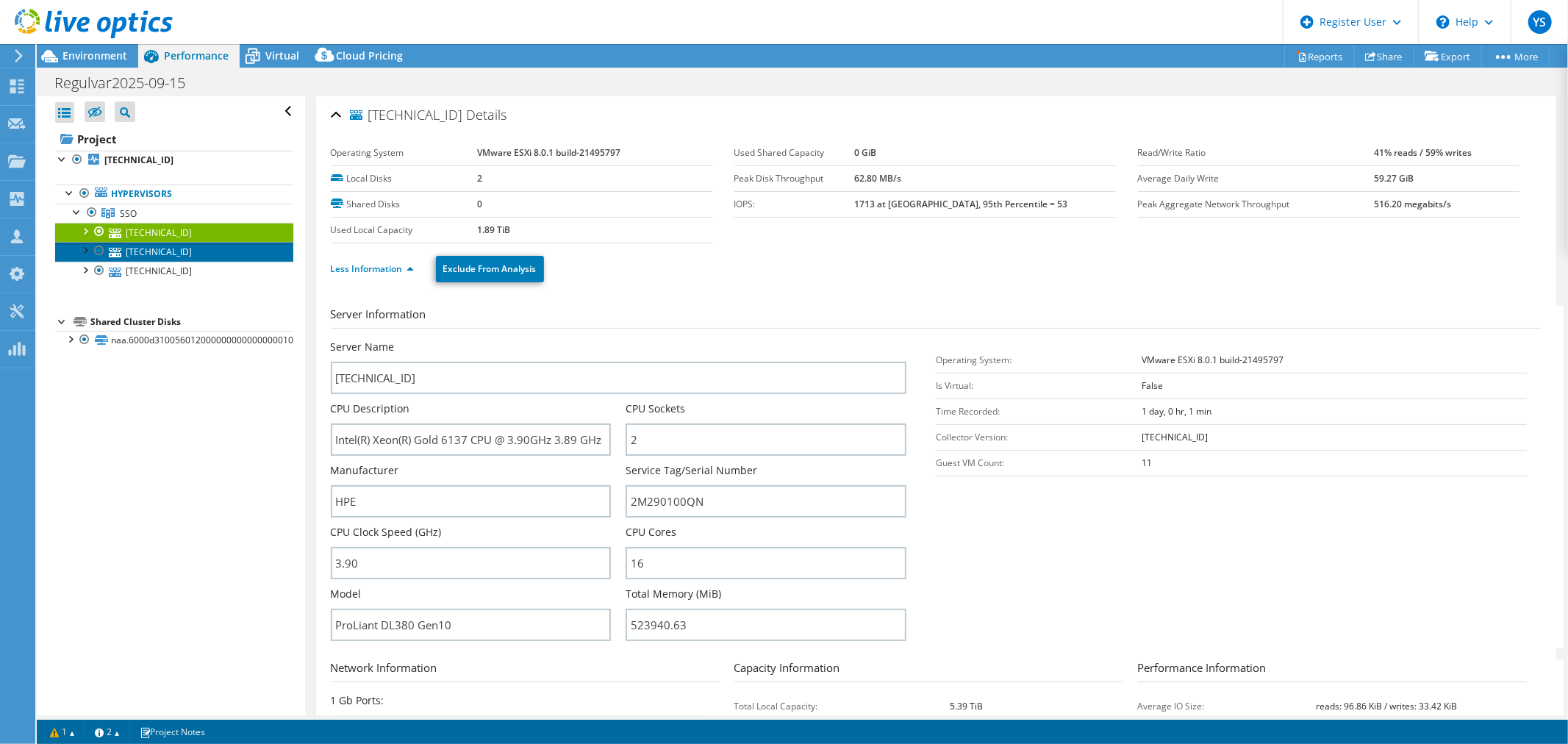
click at [170, 249] on link "[TECHNICAL_ID]" at bounding box center [174, 251] width 238 height 19
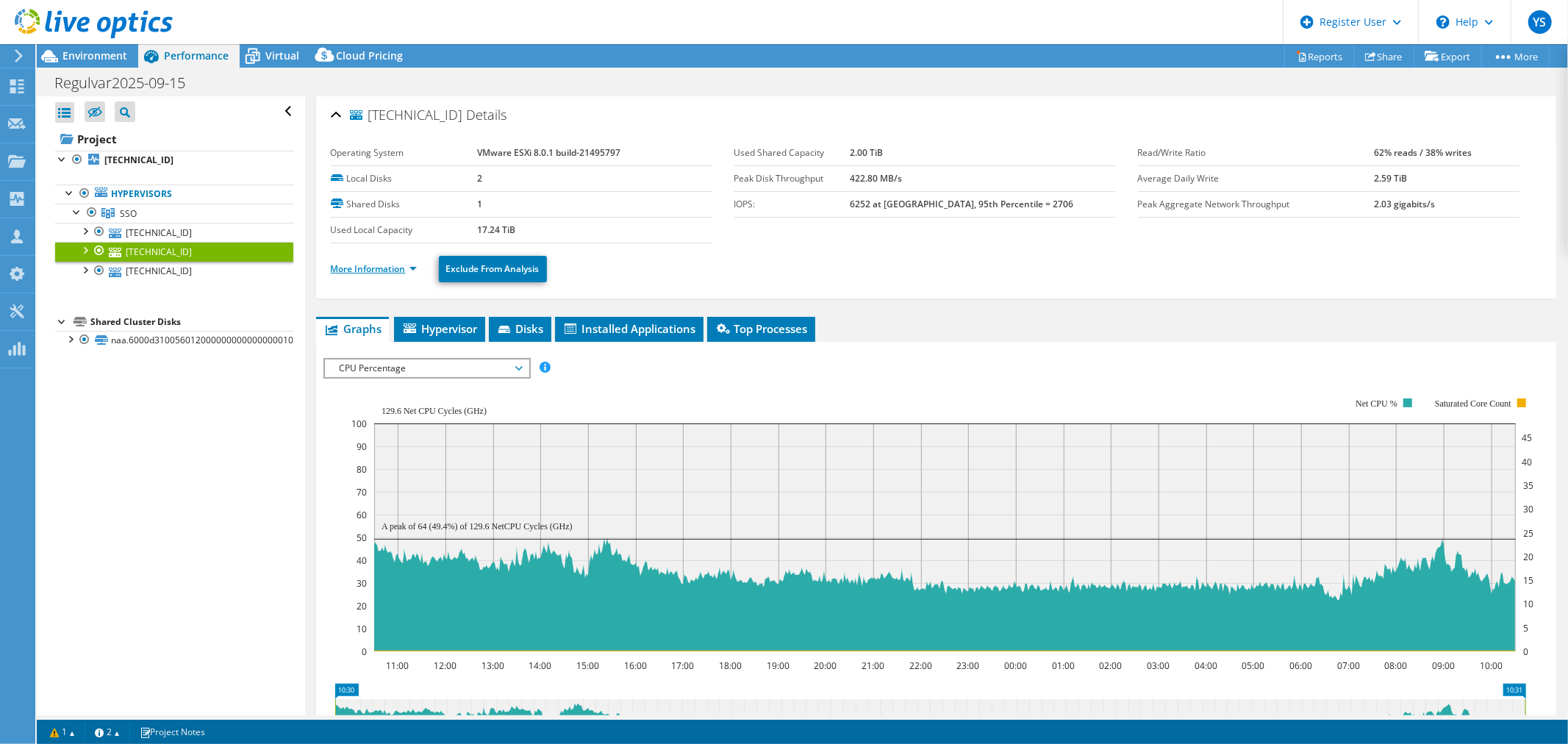
click at [401, 265] on link "More Information" at bounding box center [374, 269] width 86 height 12
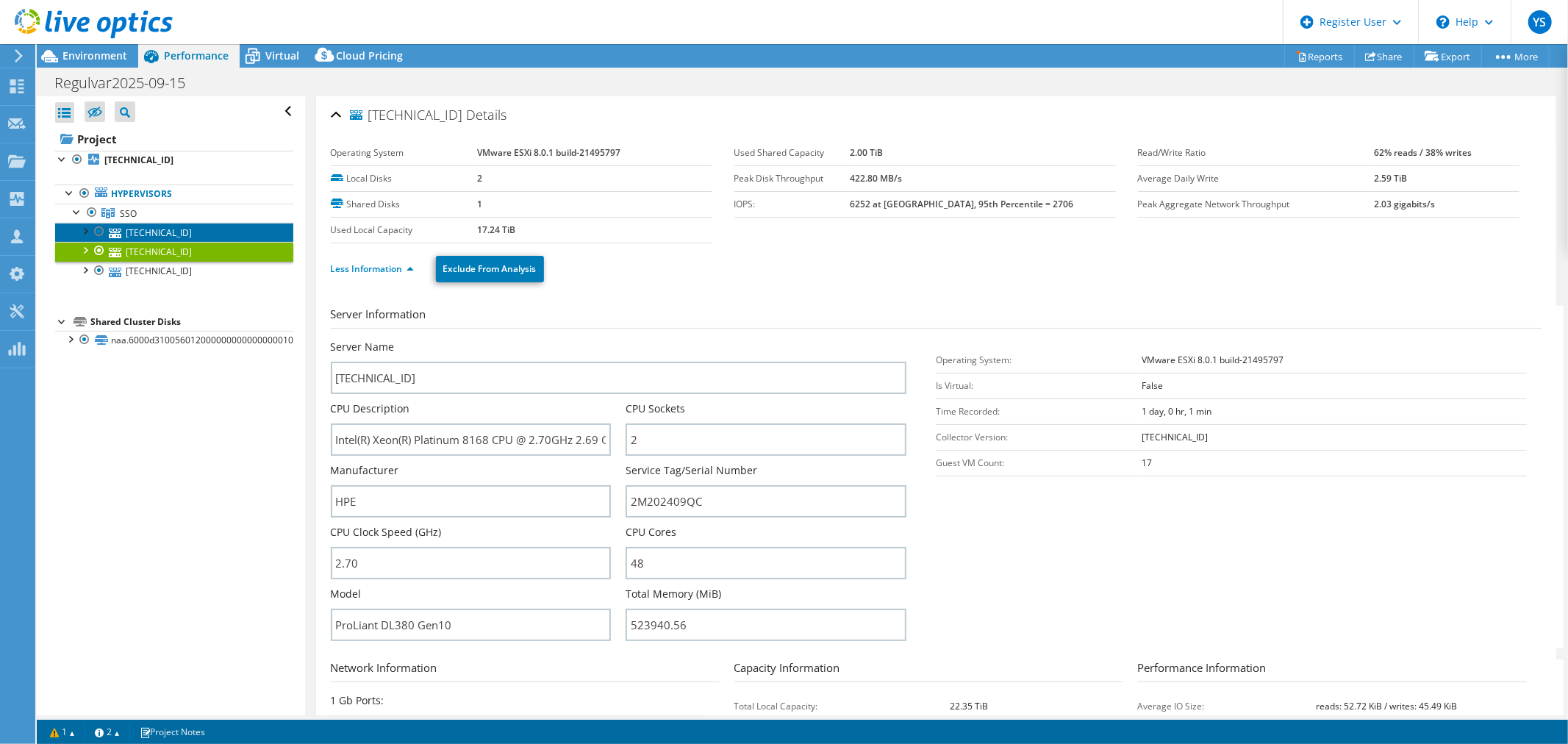
click at [163, 225] on link "[TECHNICAL_ID]" at bounding box center [174, 233] width 238 height 19
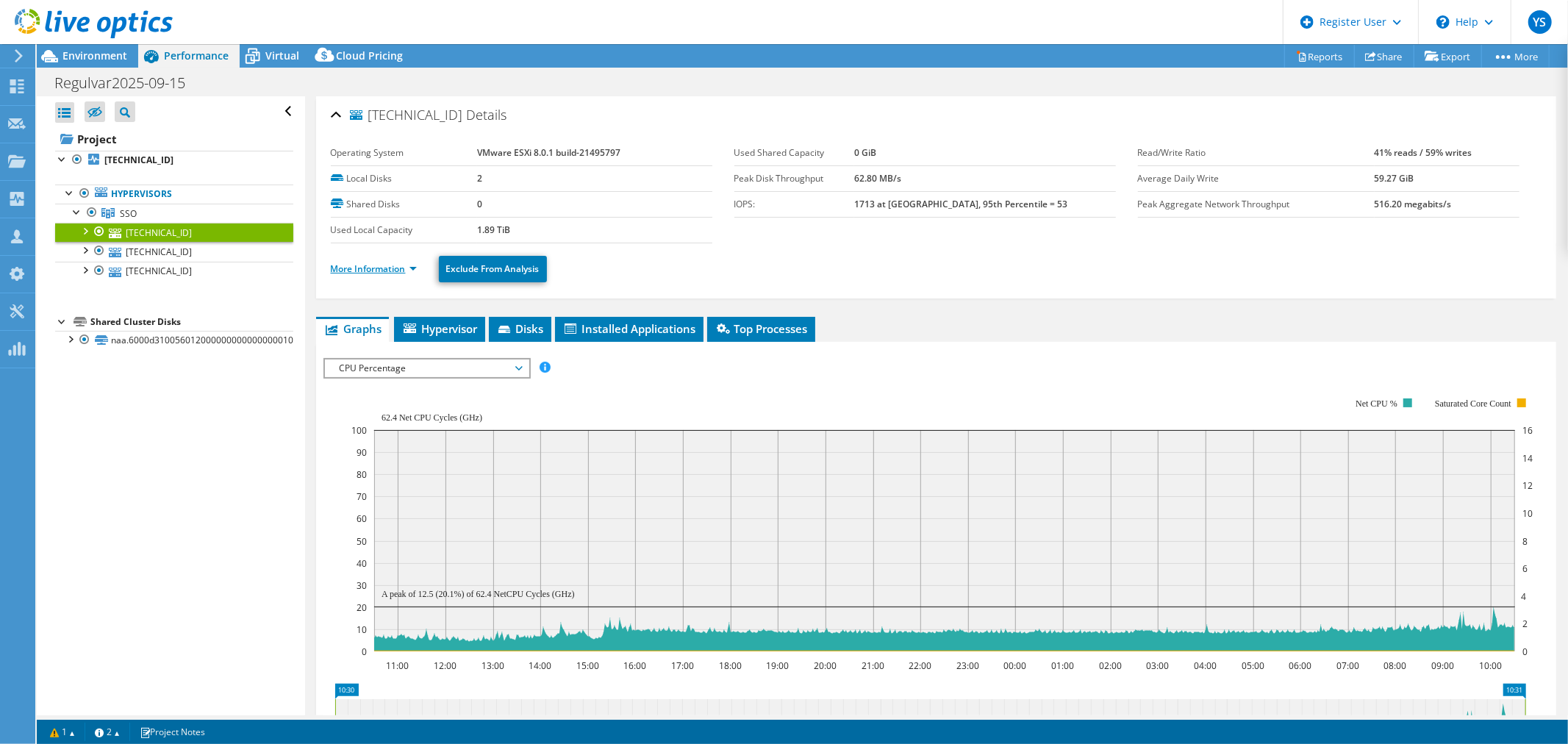
click at [395, 266] on link "More Information" at bounding box center [374, 269] width 86 height 12
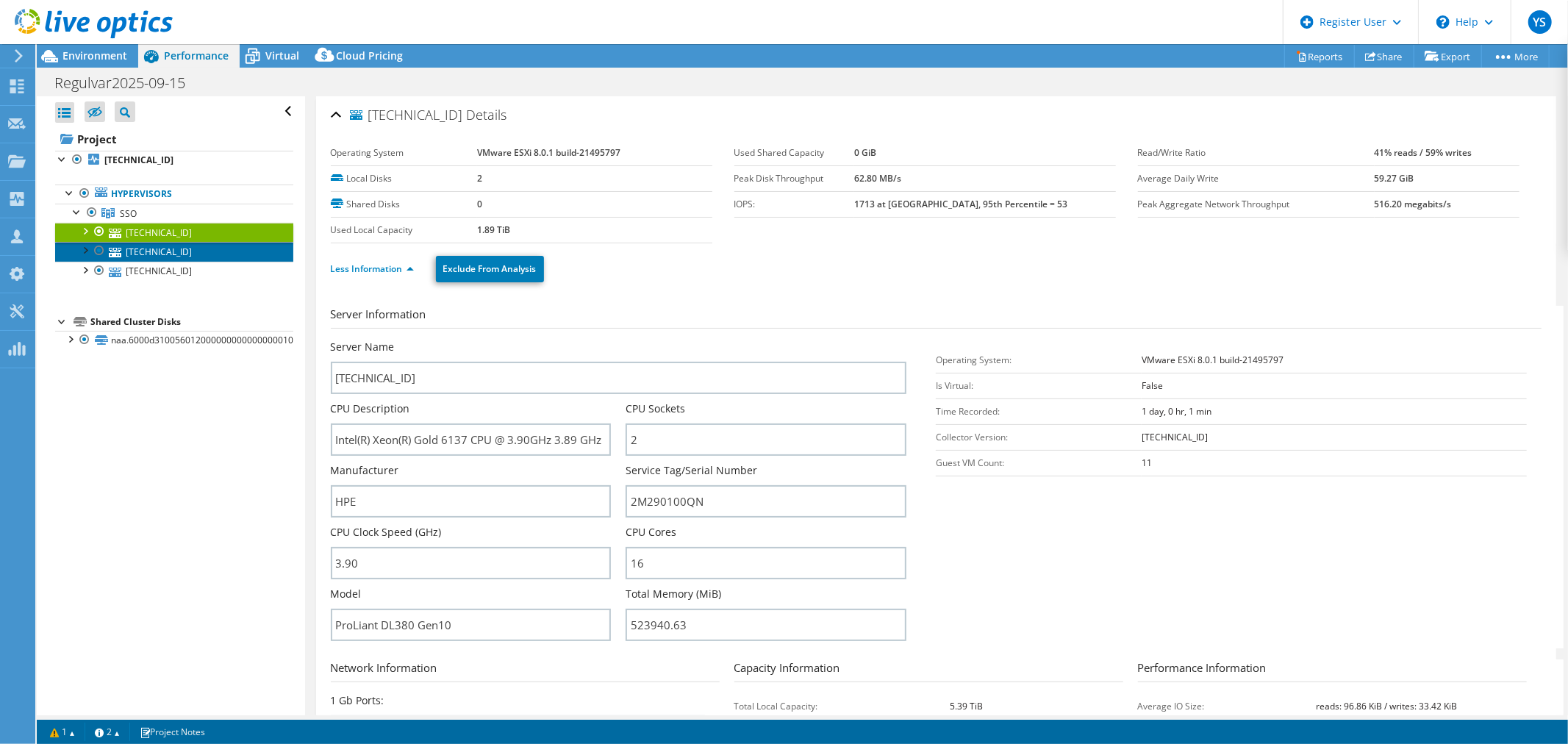
click at [177, 249] on link "[TECHNICAL_ID]" at bounding box center [174, 251] width 238 height 19
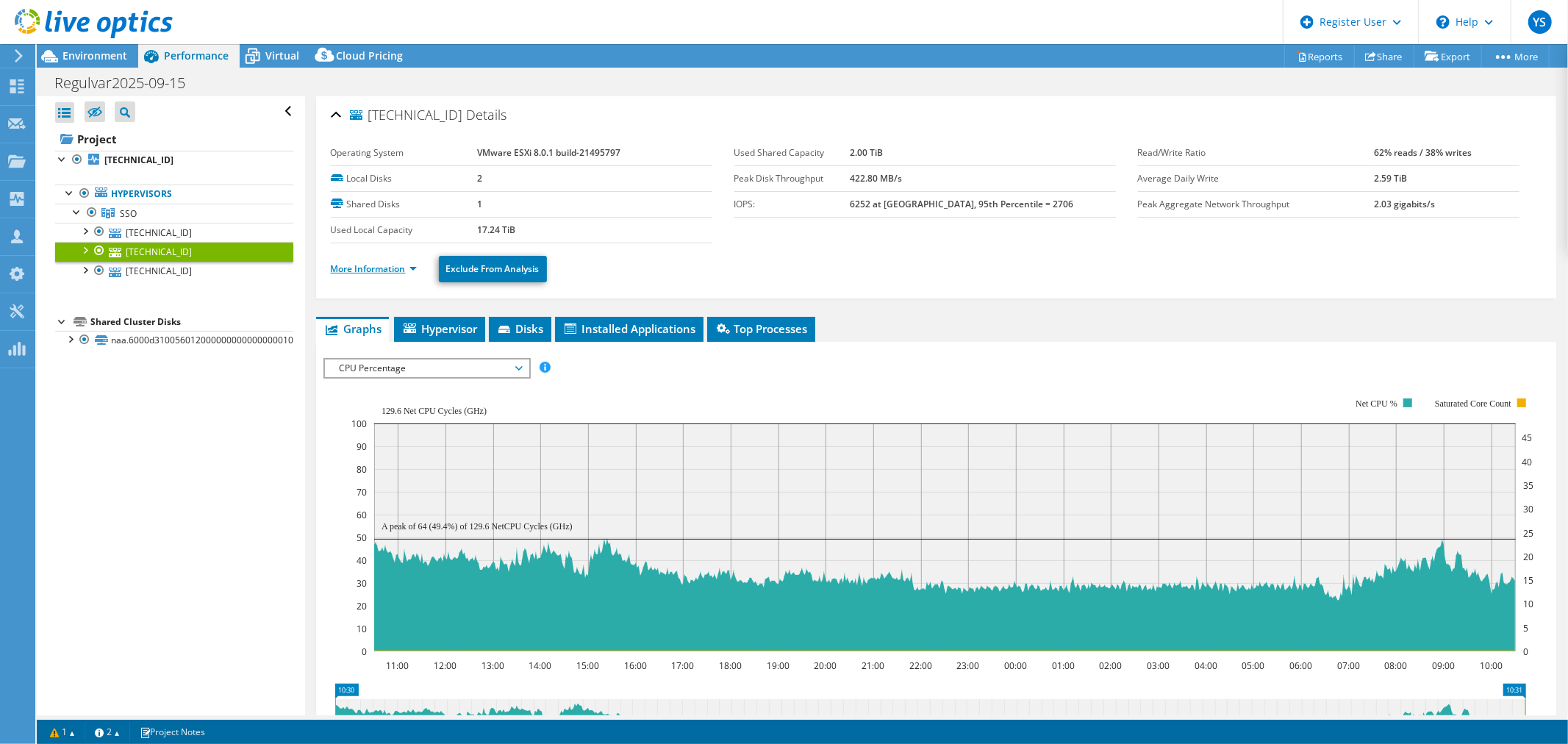
click at [385, 273] on link "More Information" at bounding box center [374, 269] width 86 height 12
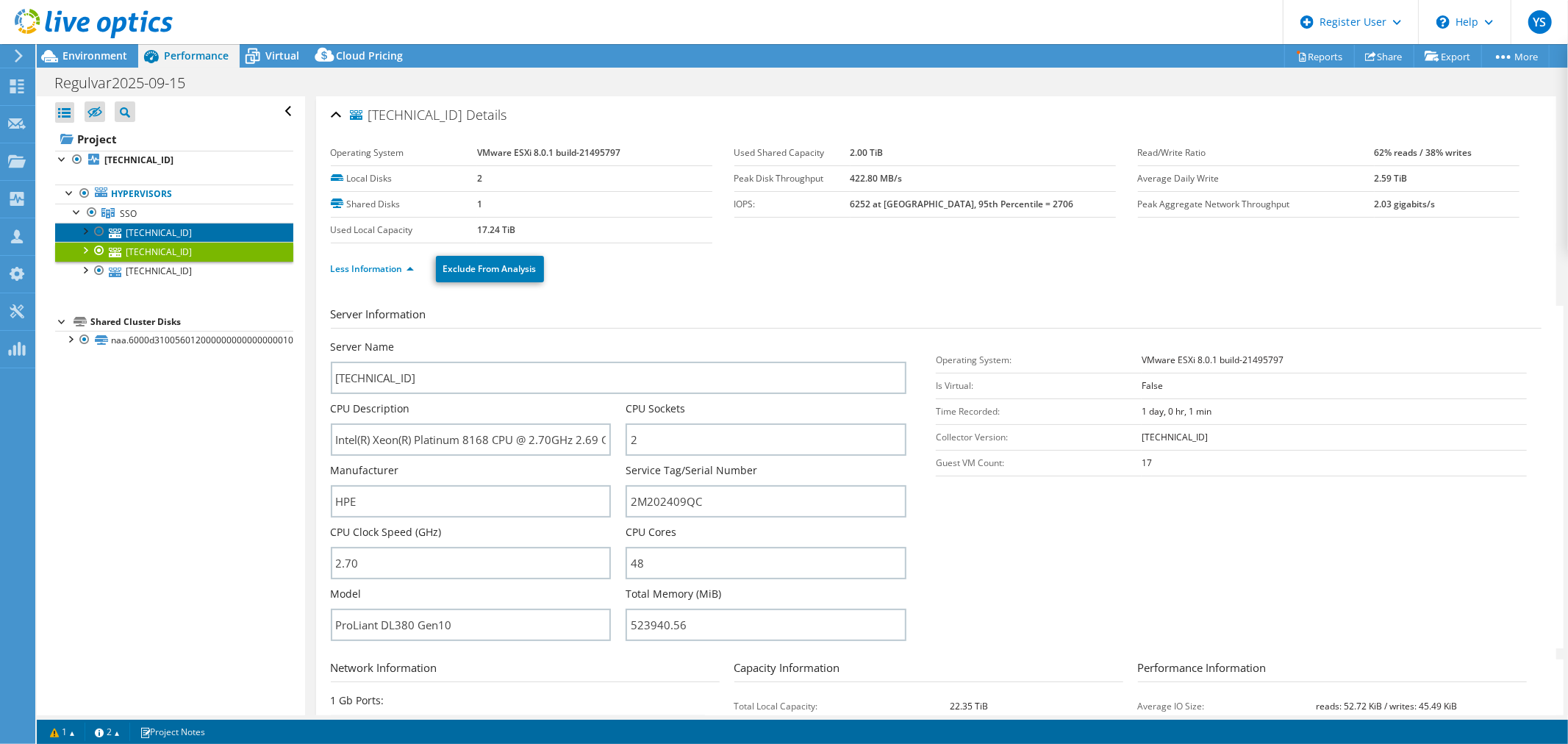
click at [159, 234] on link "[TECHNICAL_ID]" at bounding box center [174, 233] width 238 height 19
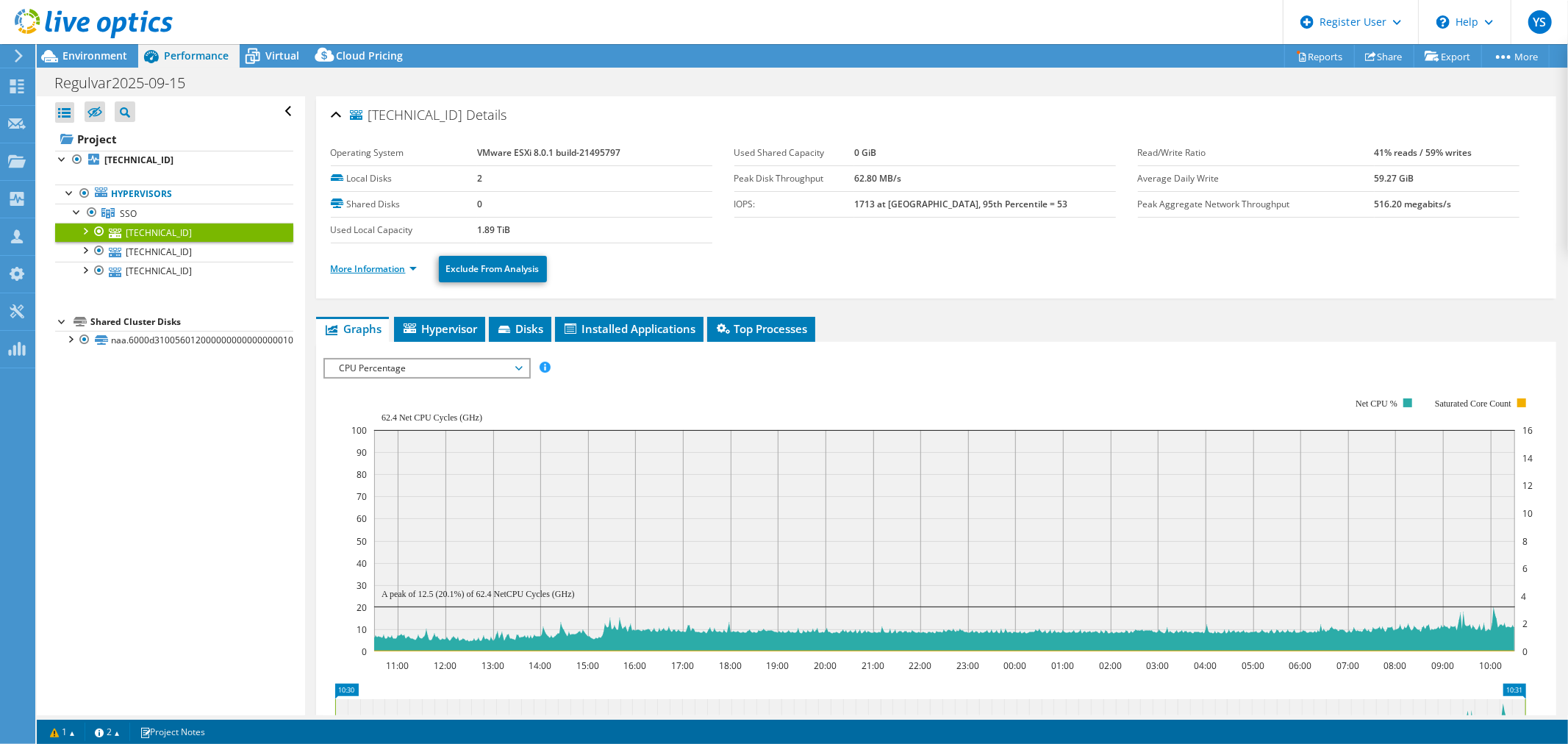
click at [403, 273] on link "More Information" at bounding box center [374, 269] width 86 height 12
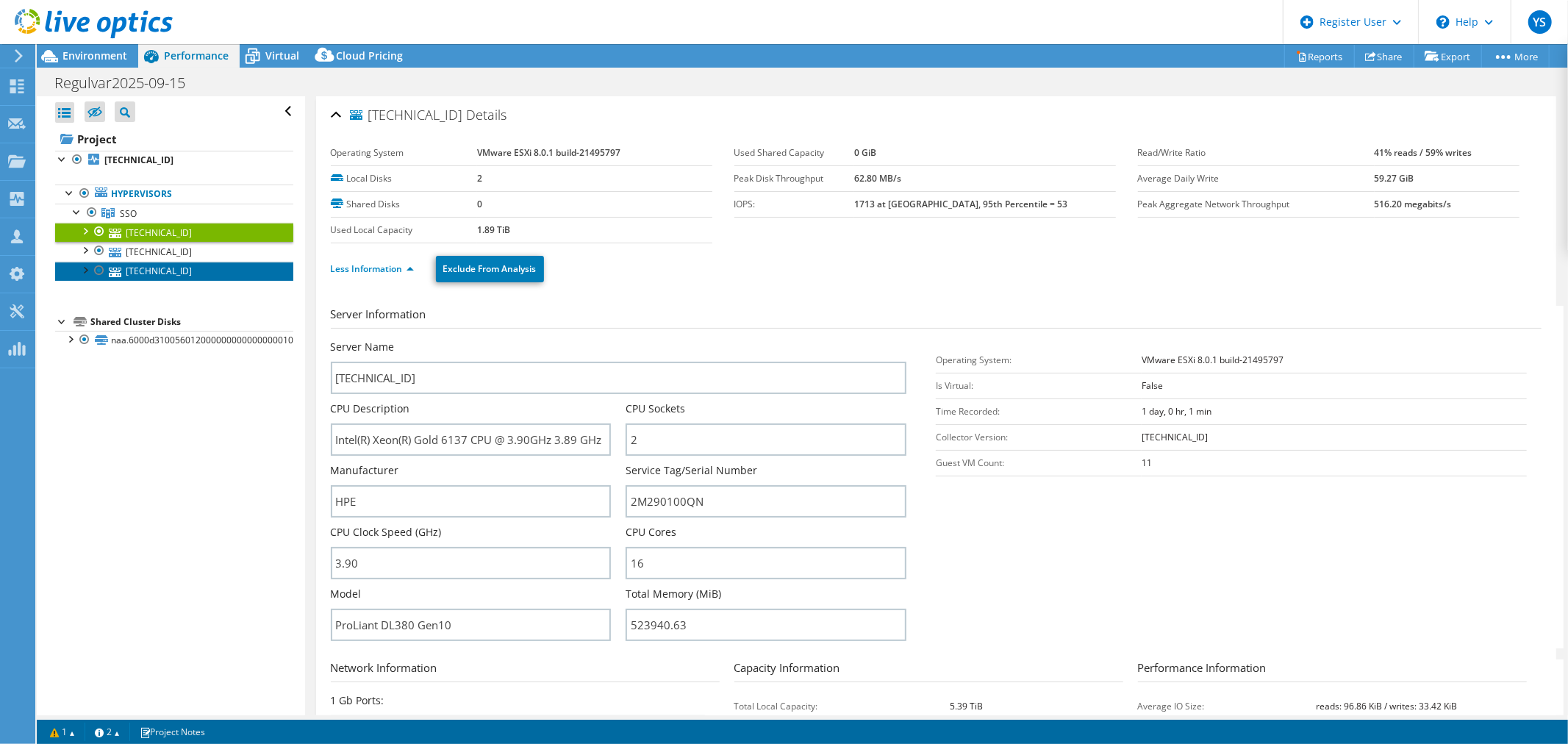
click at [158, 269] on link "[TECHNICAL_ID]" at bounding box center [174, 271] width 238 height 19
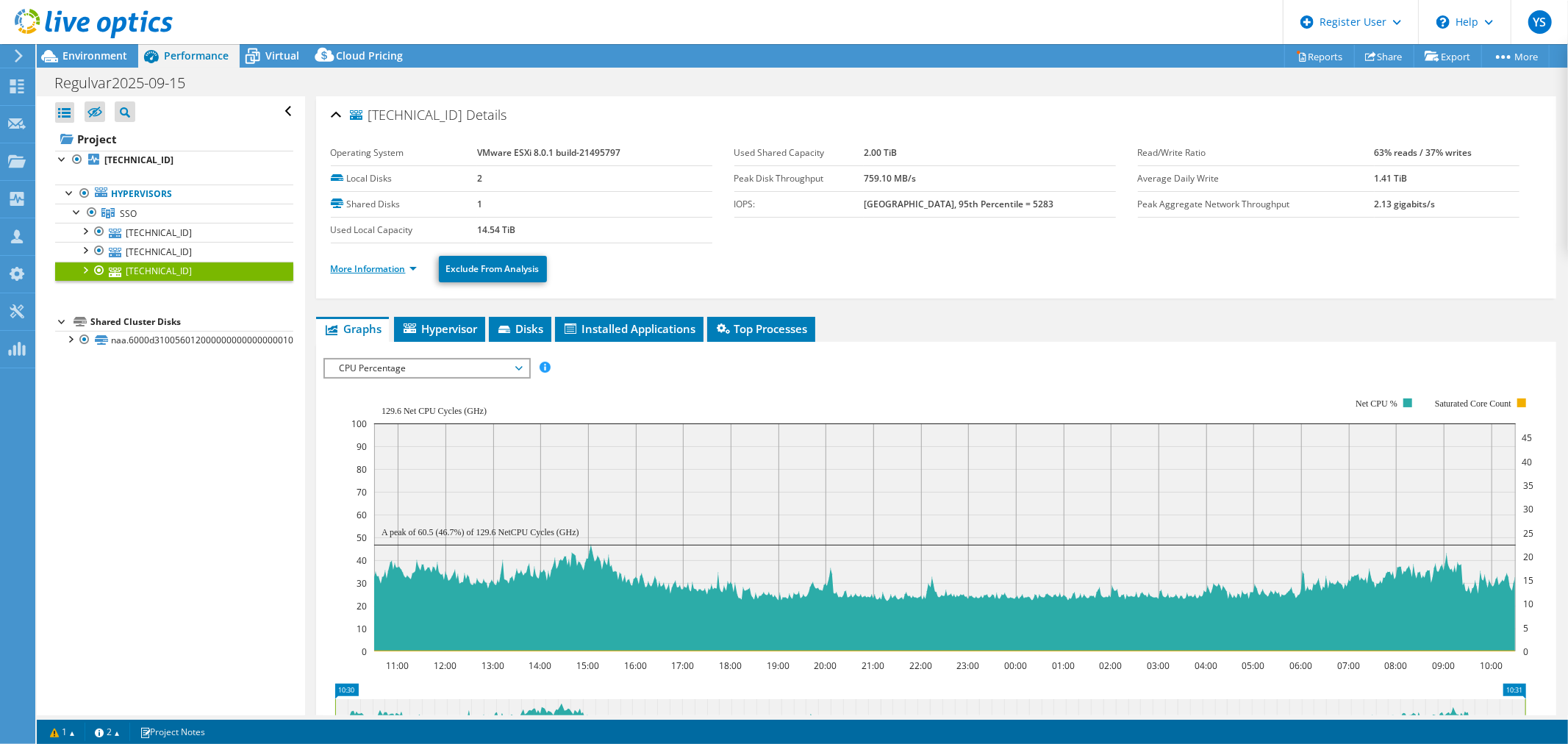
click at [405, 266] on link "More Information" at bounding box center [374, 269] width 86 height 12
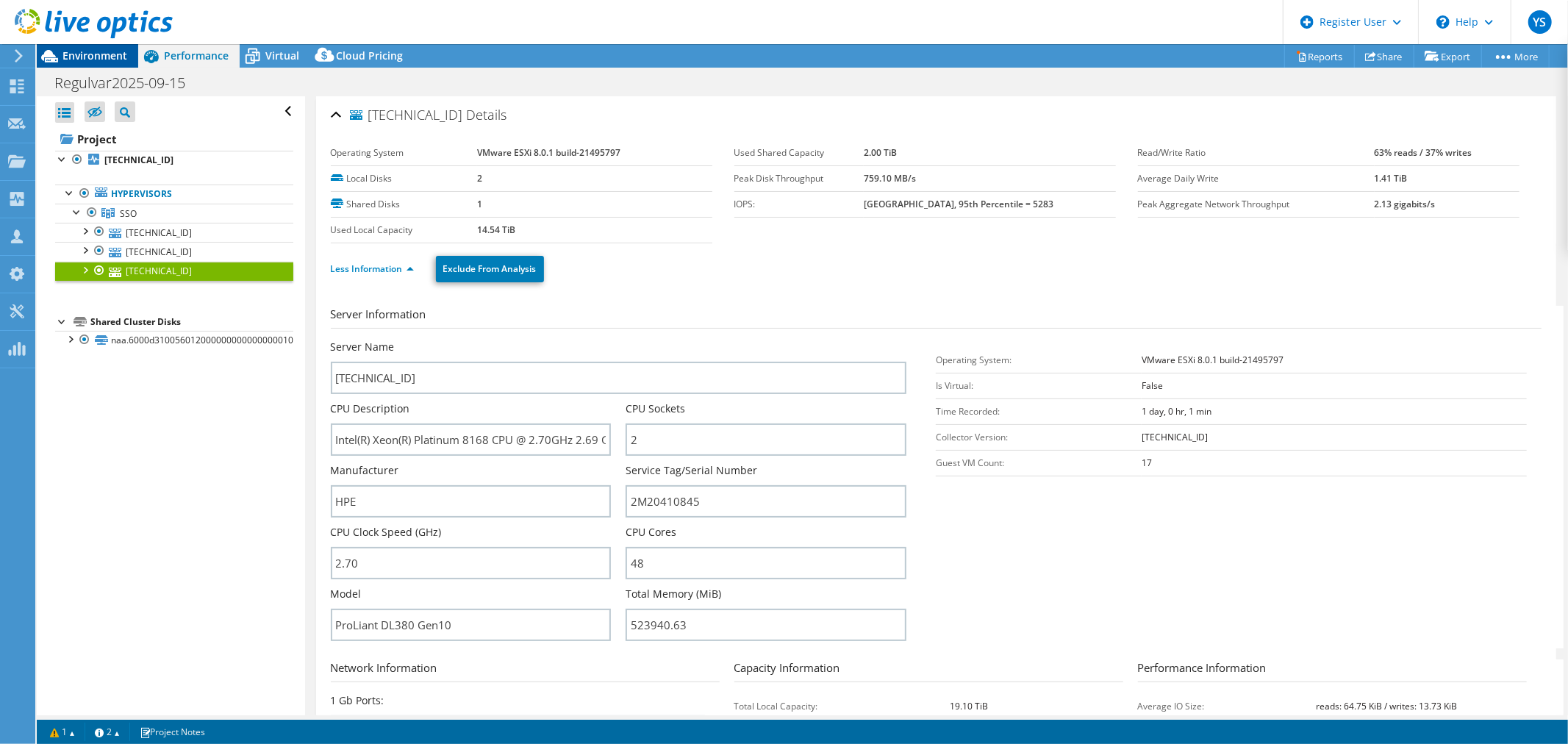
click at [107, 52] on span "Environment" at bounding box center [95, 55] width 65 height 14
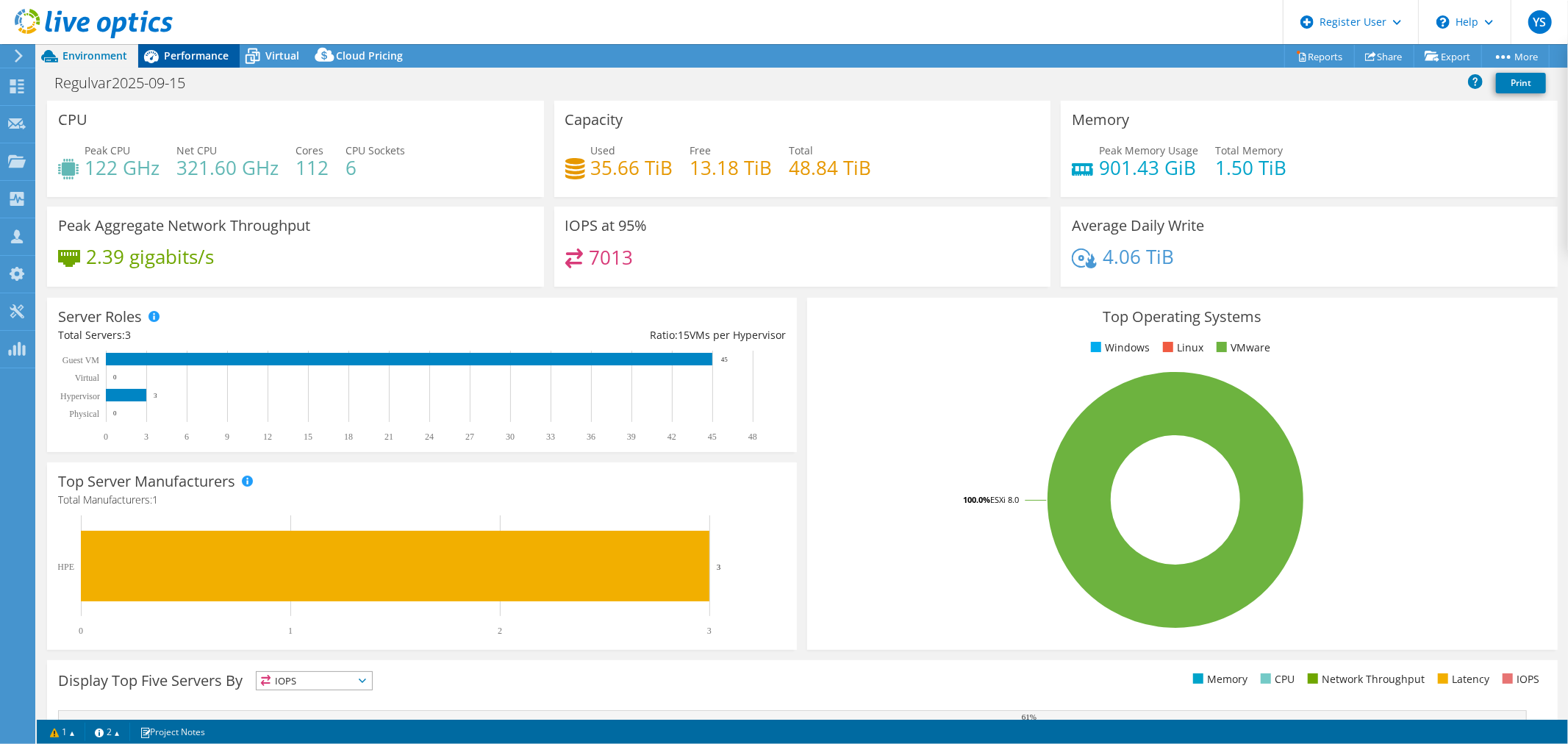
click at [200, 64] on div "Performance" at bounding box center [189, 55] width 102 height 24
